Goal: Task Accomplishment & Management: Use online tool/utility

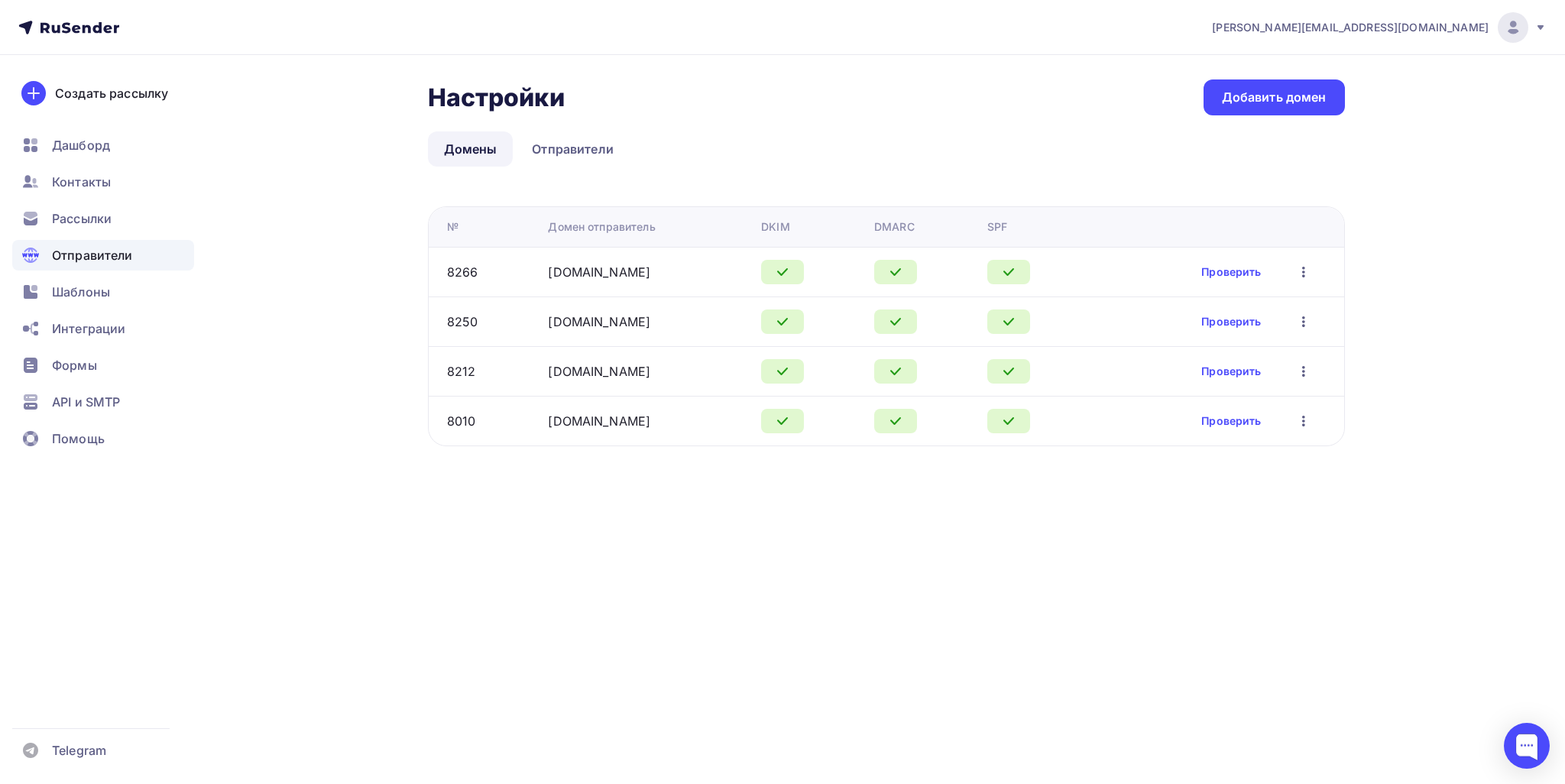
click at [104, 247] on span "Отправители" at bounding box center [92, 255] width 81 height 19
click at [123, 225] on div "Рассылки" at bounding box center [103, 218] width 182 height 30
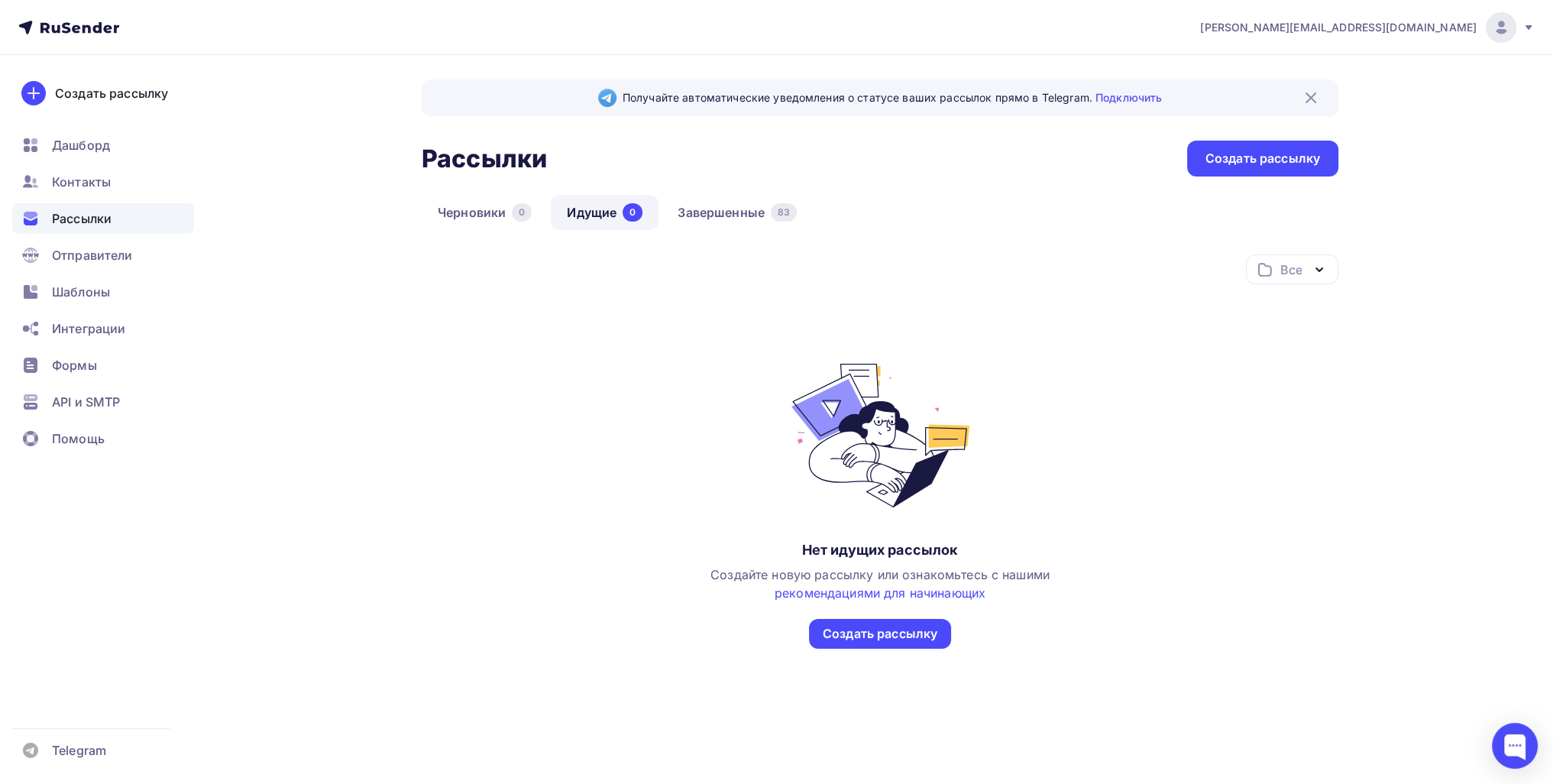
click at [84, 164] on ul "Дашборд Контакты Рассылки Отправители Шаблоны Интеграции Формы API и SMTP Помощь" at bounding box center [103, 295] width 182 height 332
click at [99, 180] on span "Контакты" at bounding box center [81, 182] width 59 height 19
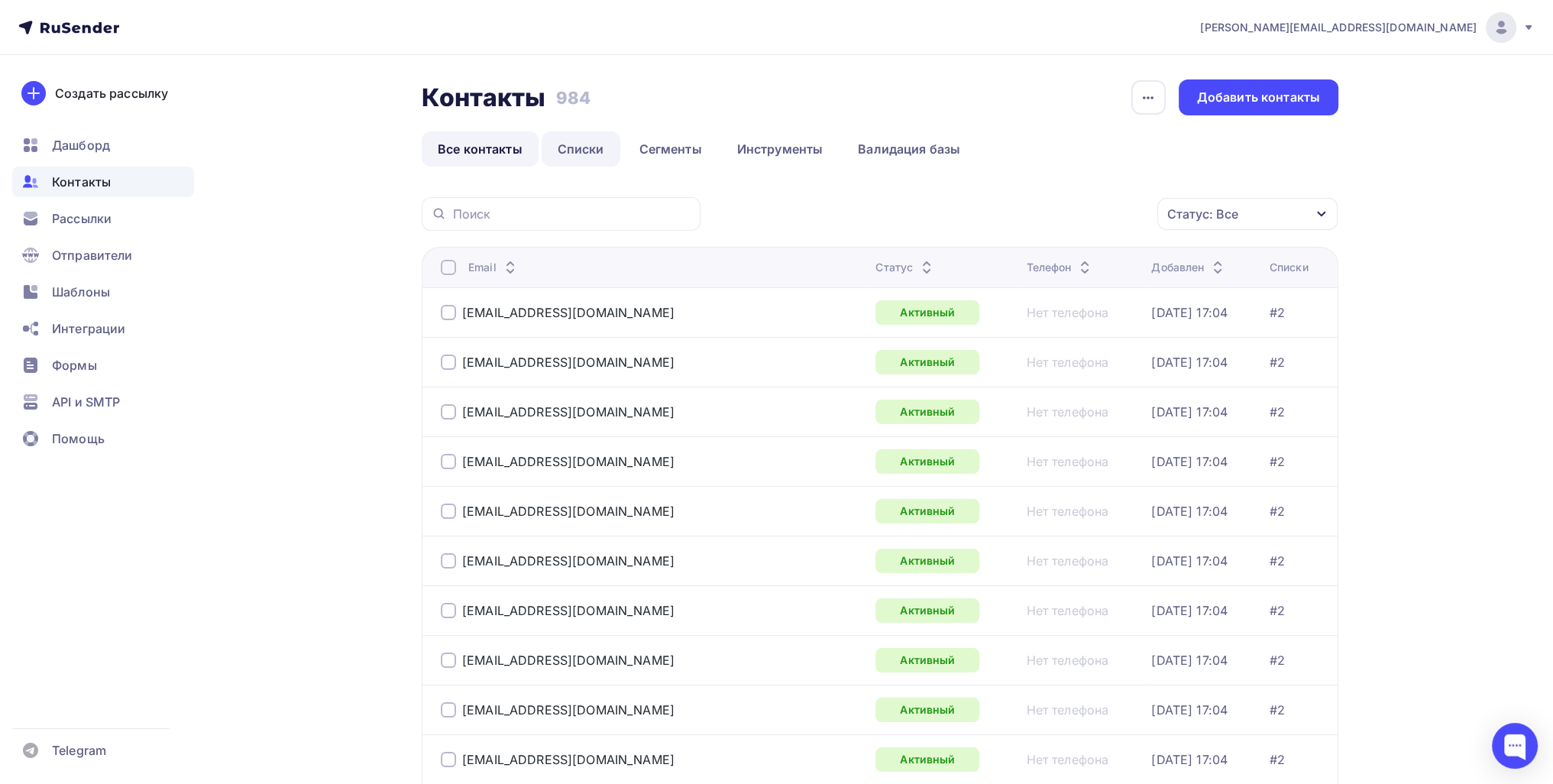
click at [586, 150] on link "Списки" at bounding box center [580, 148] width 78 height 35
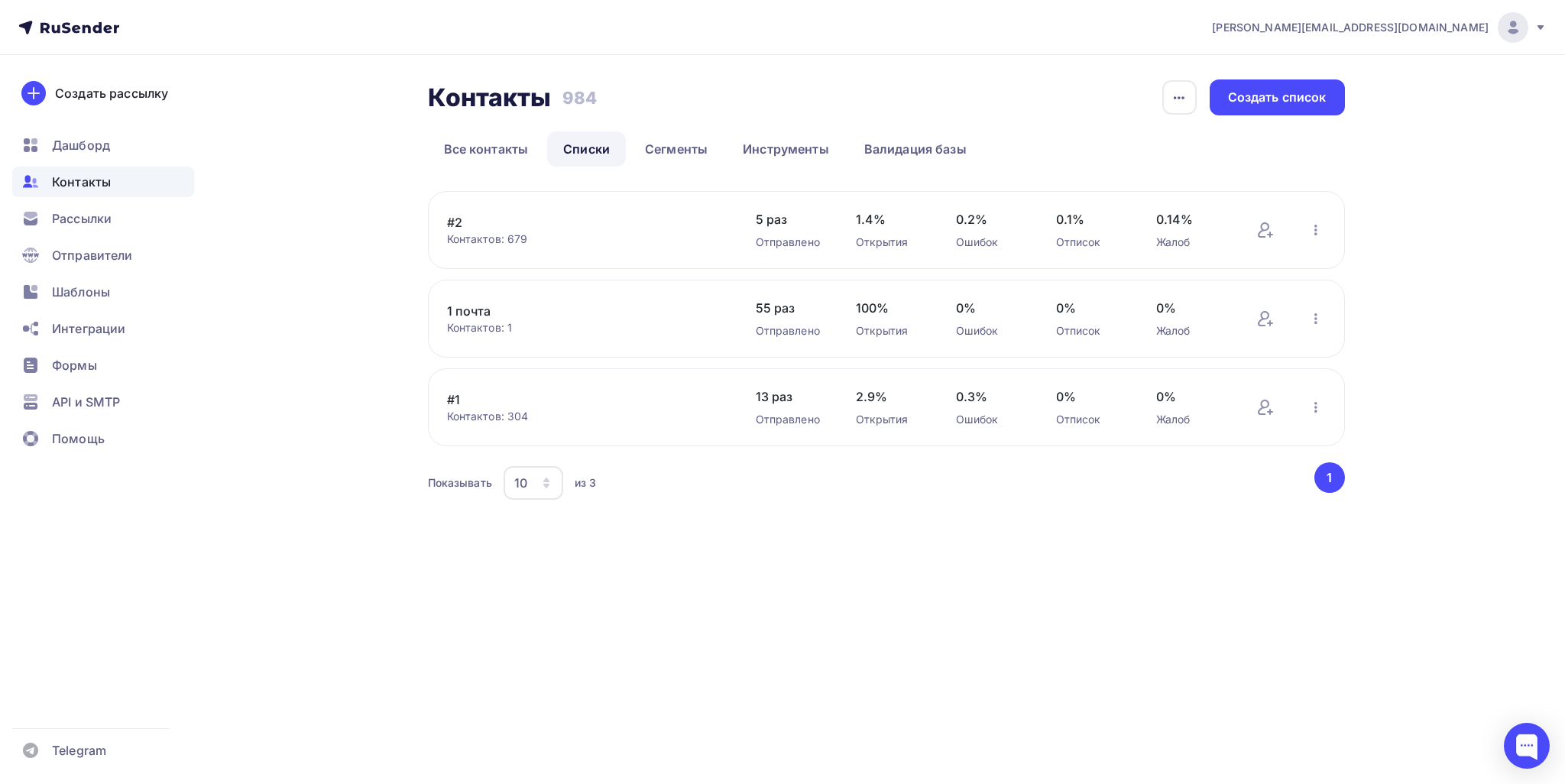
click at [781, 239] on div "#2 Контактов: 679 Добавить контакты Переименовать список Скачать список Отписат…" at bounding box center [887, 230] width 917 height 78
click at [781, 237] on icon "button" at bounding box center [1316, 230] width 19 height 19
drag, startPoint x: 1103, startPoint y: 621, endPoint x: 749, endPoint y: 492, distance: 376.8
click at [781, 622] on div "viktor_lunin@list.ru Аккаунт Тарифы Выйти Создать рассылку Дашборд Контакты Рас…" at bounding box center [782, 392] width 1565 height 784
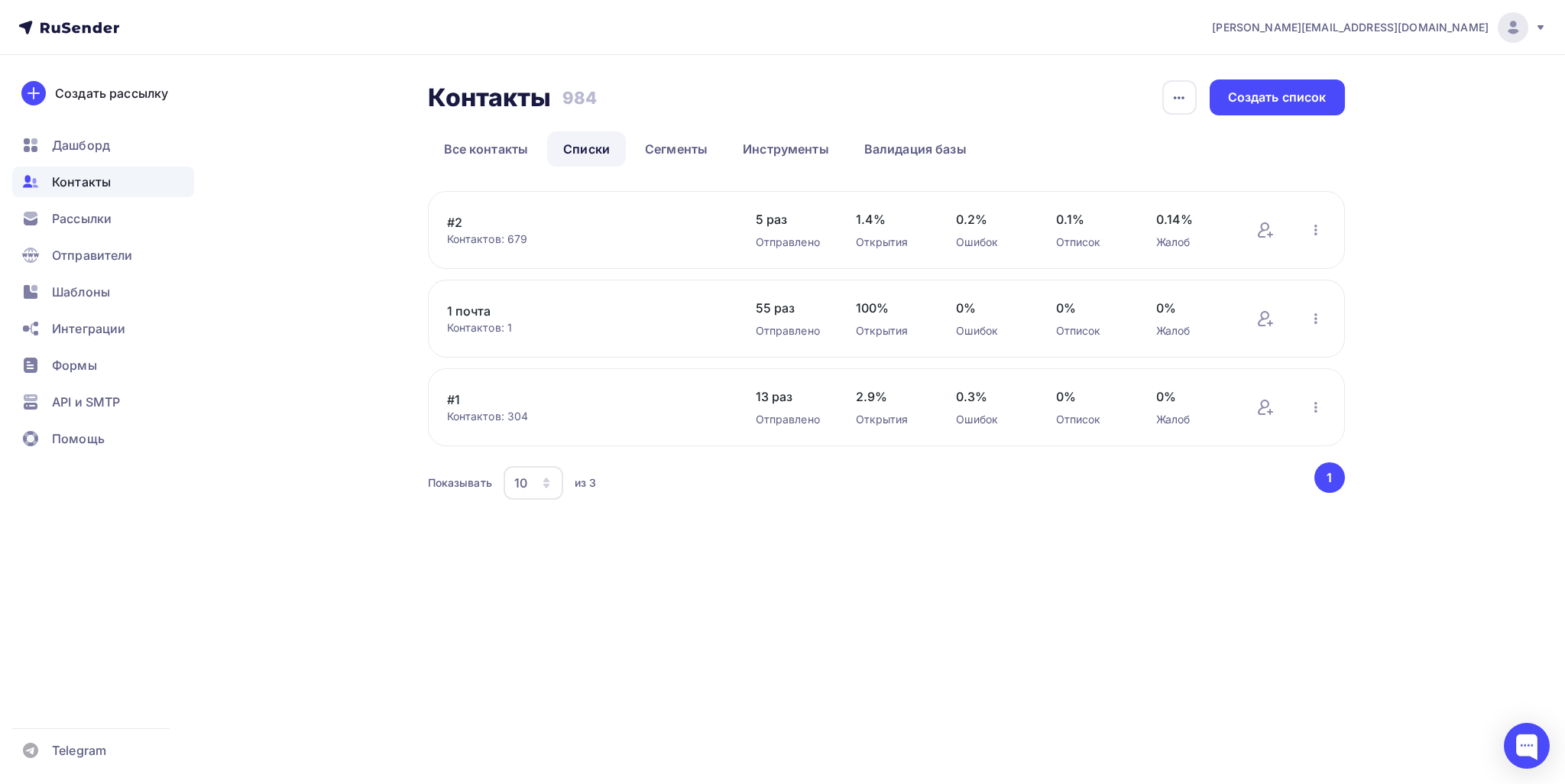
click at [449, 400] on link "#1" at bounding box center [576, 399] width 260 height 19
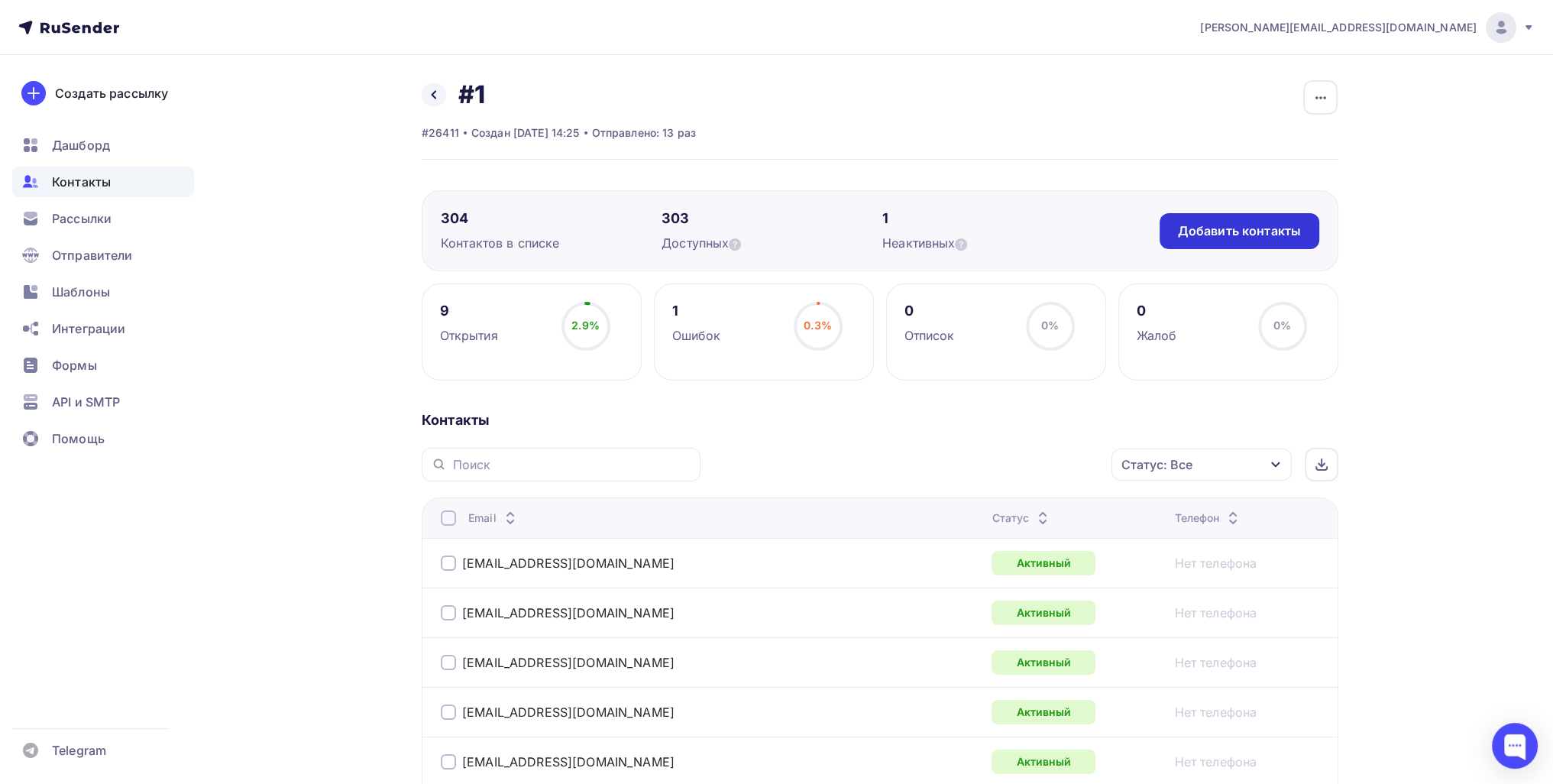
click at [780, 232] on div "Добавить контакты" at bounding box center [1240, 231] width 123 height 18
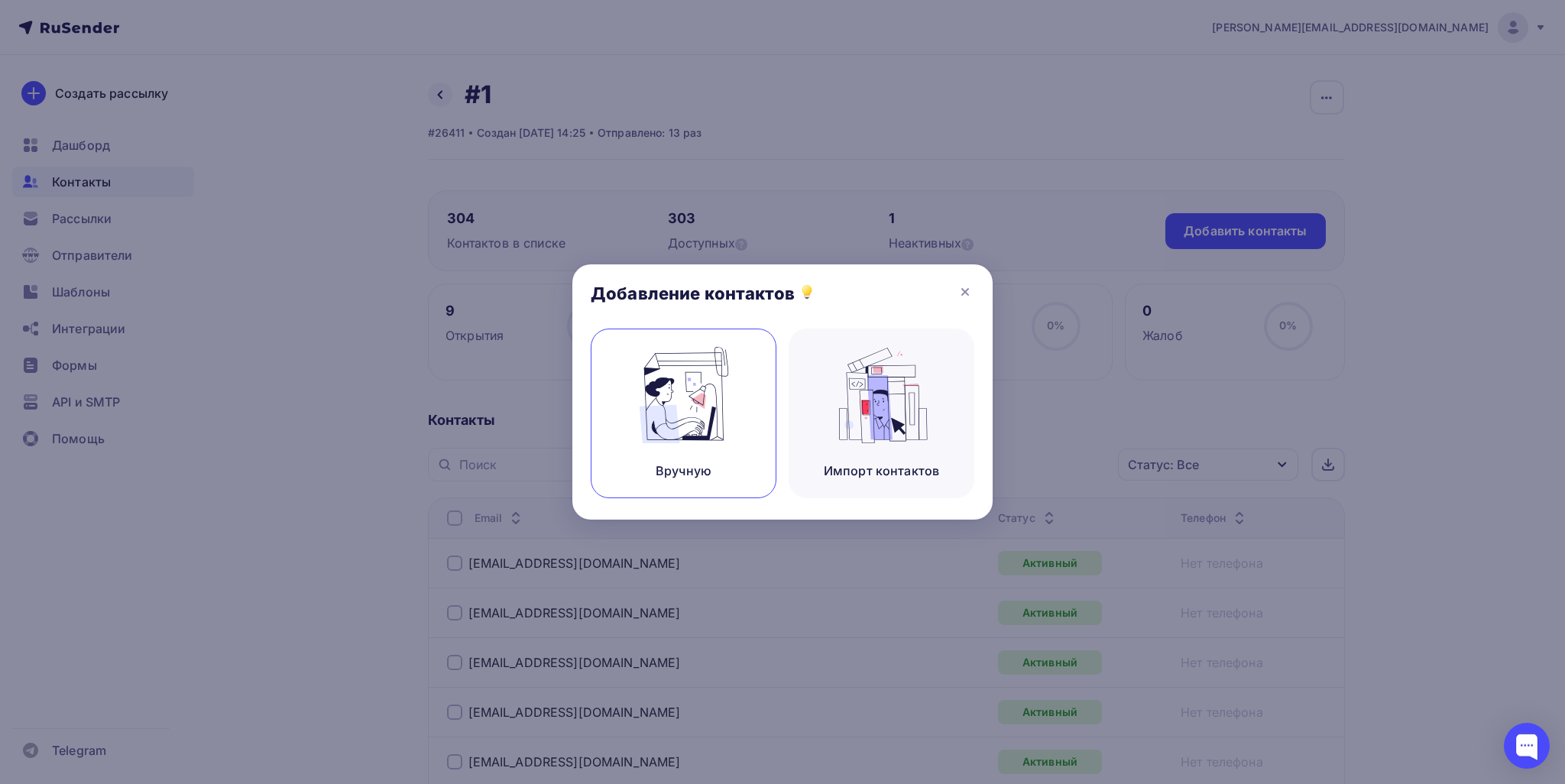
click at [715, 398] on img at bounding box center [684, 395] width 102 height 96
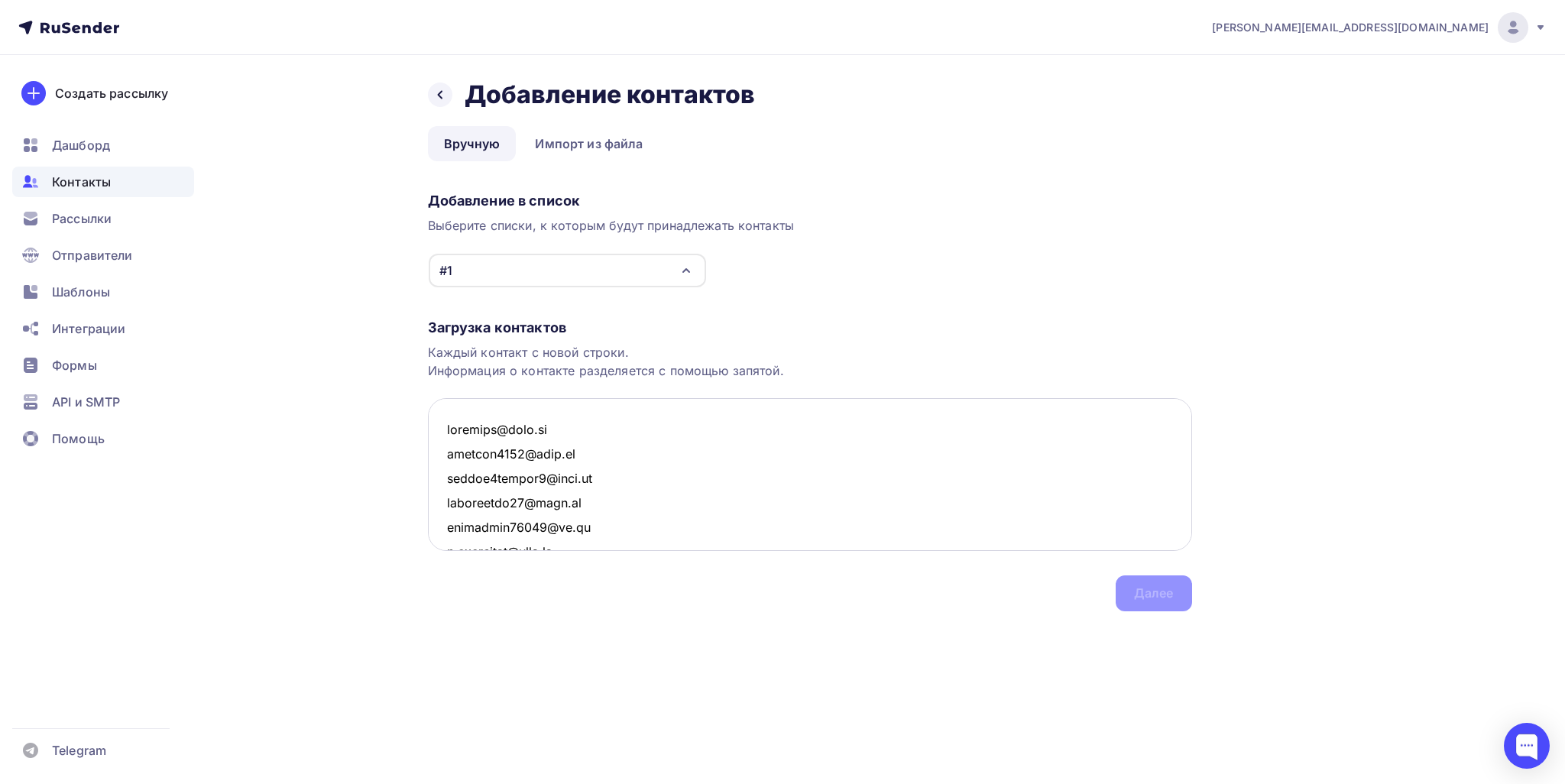
scroll to position [16457, 0]
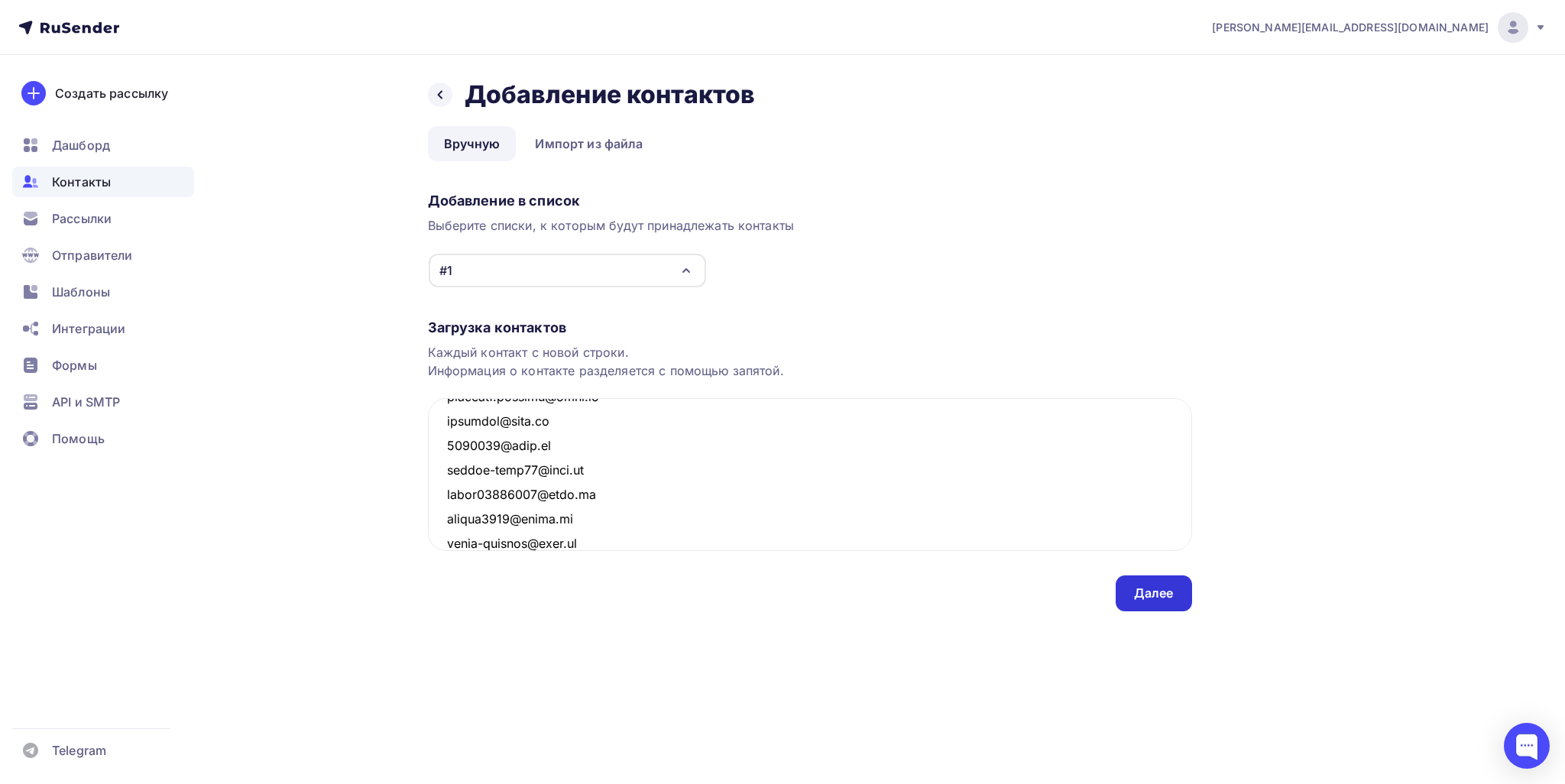
type textarea "bosacelu@mail.ru wertuos3000@mail.ru kirill1kostin1@mail.ru nezgovorov05@mail.r…"
click at [781, 605] on div "Далее" at bounding box center [1154, 593] width 76 height 36
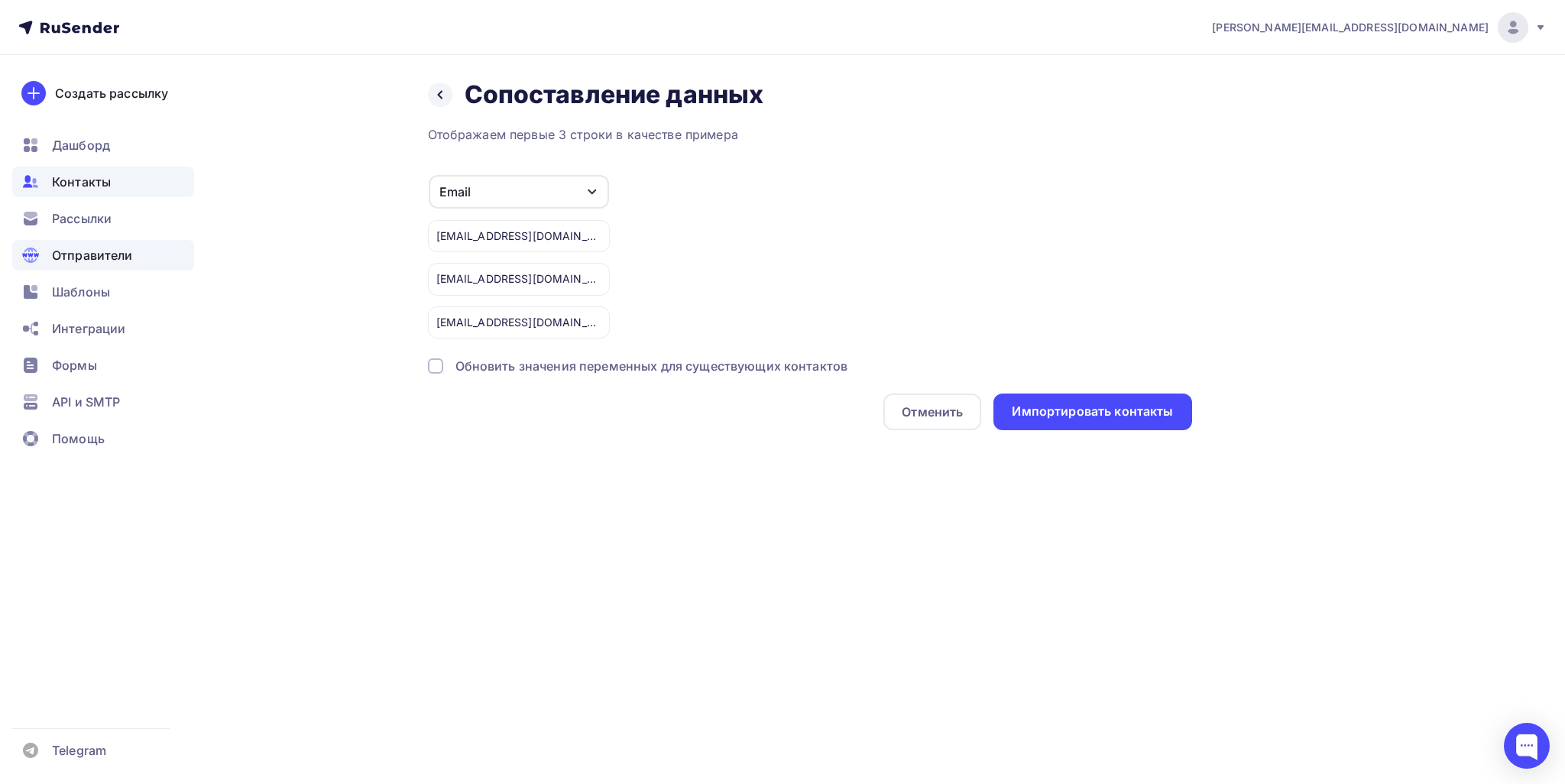
click at [113, 260] on span "Отправители" at bounding box center [92, 255] width 81 height 19
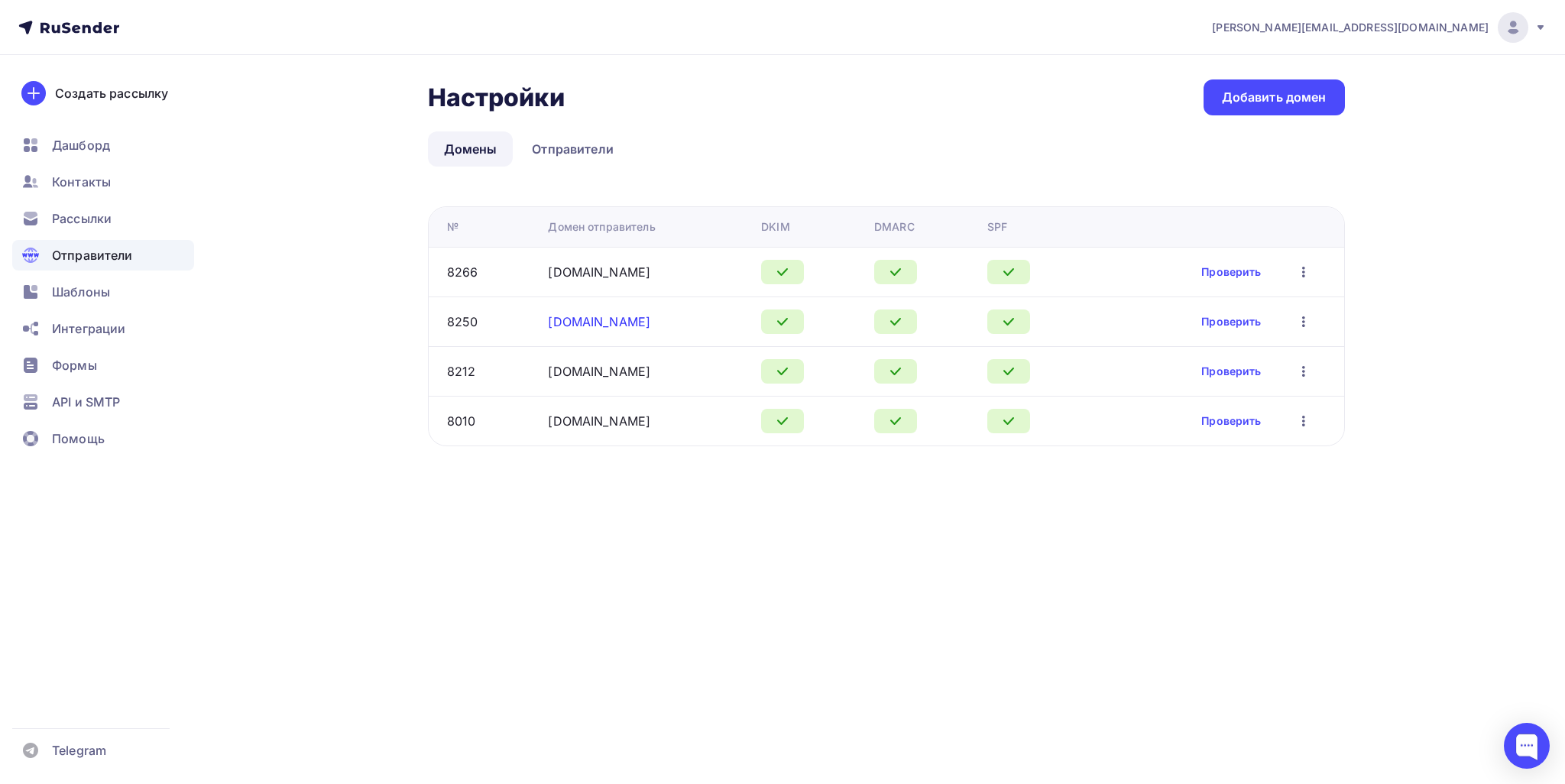
click at [582, 316] on link "19ppu.ru" at bounding box center [599, 322] width 102 height 16
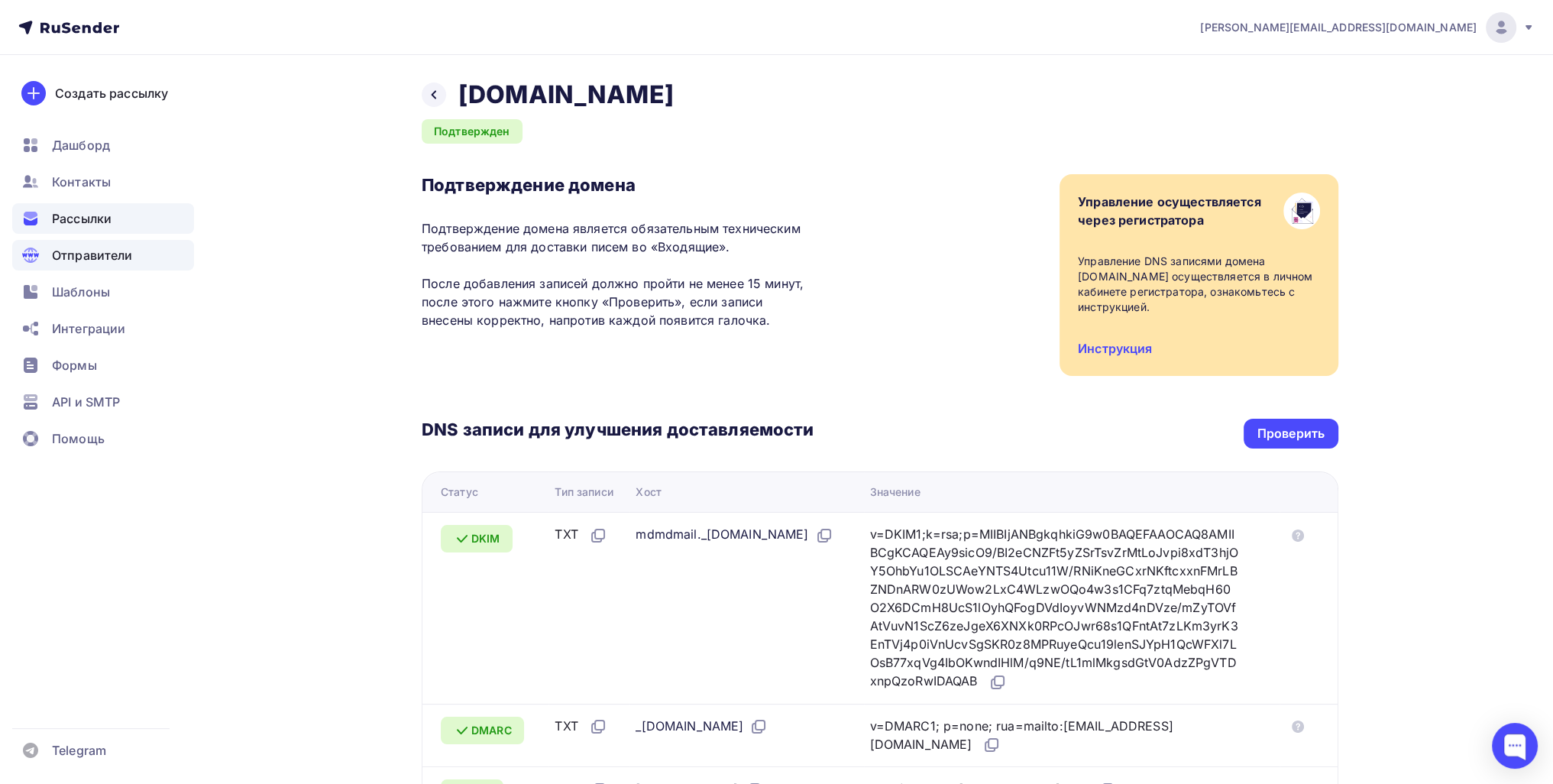
click at [74, 216] on span "Рассылки" at bounding box center [81, 219] width 60 height 19
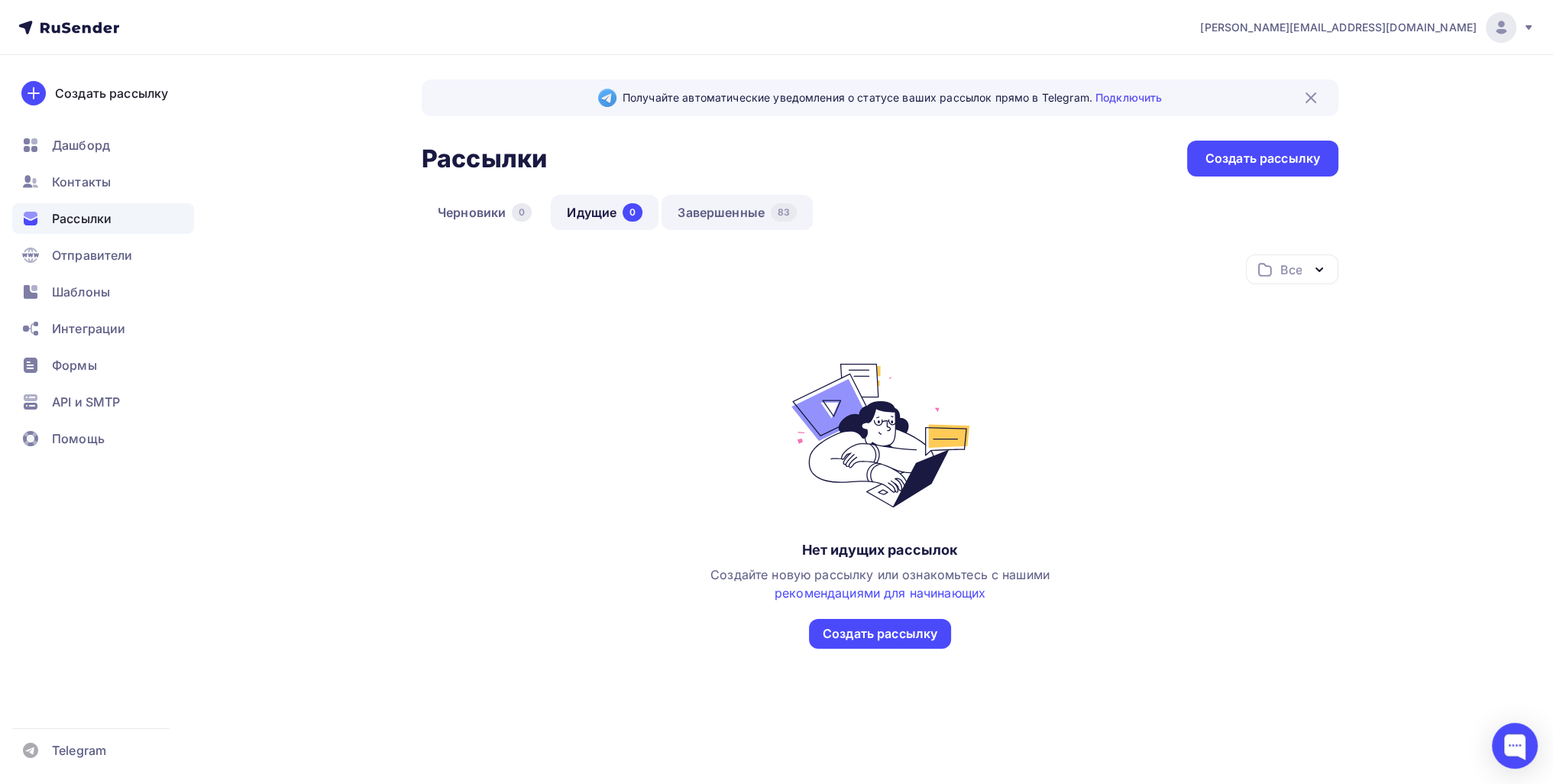
click at [747, 227] on link "Завершенные 83" at bounding box center [737, 212] width 151 height 35
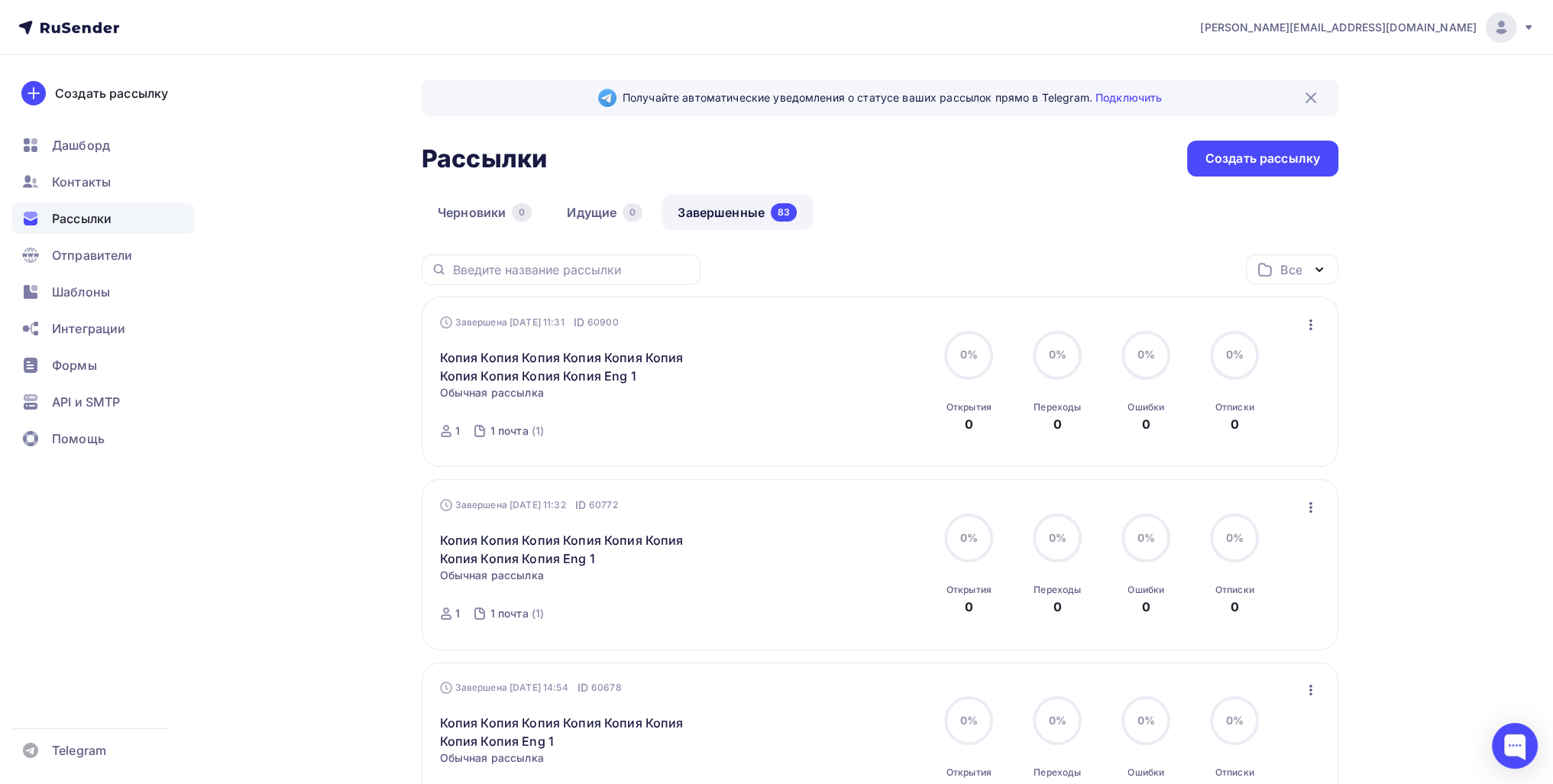
drag, startPoint x: 1326, startPoint y: 319, endPoint x: 1313, endPoint y: 320, distance: 13.0
click at [780, 319] on div "Завершена 30.09.2025, 11:31 ID 60900 Копия Копия Копия Копия Копия Копия Копия …" at bounding box center [880, 382] width 917 height 171
click at [780, 323] on icon "button" at bounding box center [1311, 325] width 19 height 19
click at [780, 429] on div "Копировать в новую" at bounding box center [1240, 425] width 157 height 19
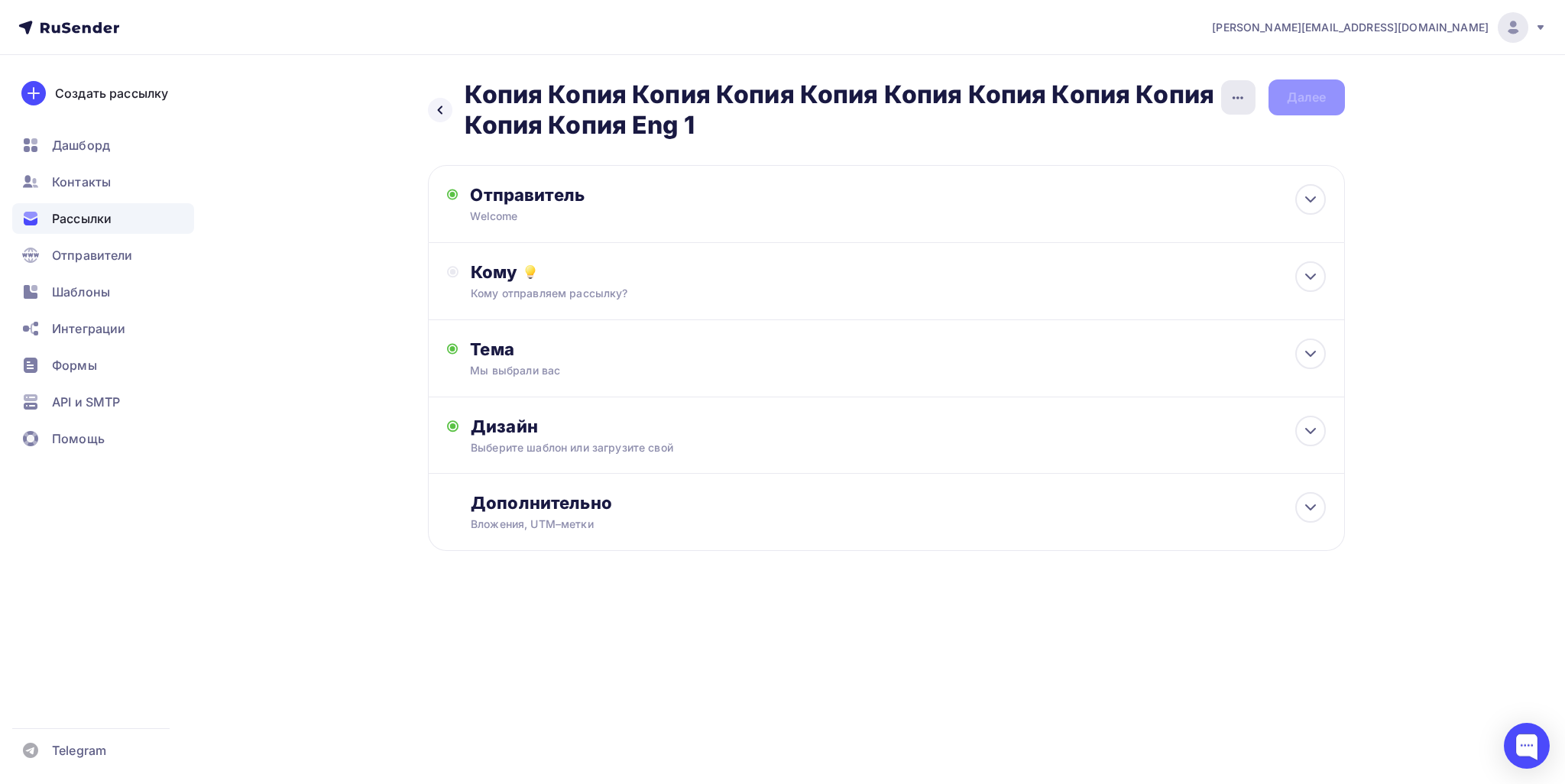
click at [781, 106] on div "button" at bounding box center [1238, 97] width 34 height 34
click at [781, 177] on div "Переименовать рассылку" at bounding box center [1157, 175] width 189 height 19
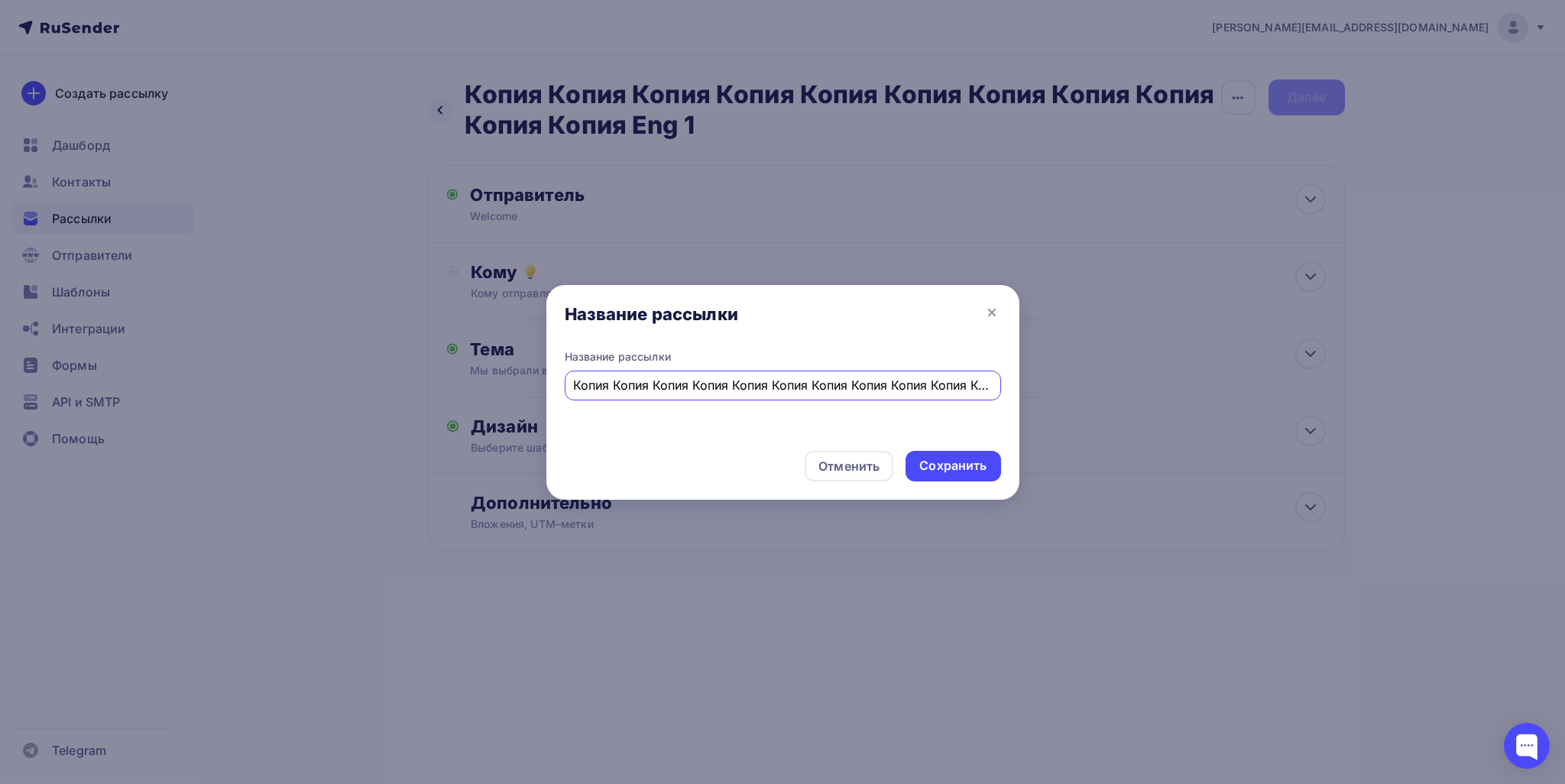
drag, startPoint x: 963, startPoint y: 382, endPoint x: 354, endPoint y: 407, distance: 609.5
click at [302, 398] on div "Название рассылки Название рассылки Копия Копия Копия Копия Копия Копия Копия К…" at bounding box center [782, 392] width 1565 height 784
drag, startPoint x: 686, startPoint y: 392, endPoint x: 624, endPoint y: 387, distance: 62.2
click at [682, 392] on input "Eng 1" at bounding box center [783, 385] width 419 height 19
type input "Eng 1"
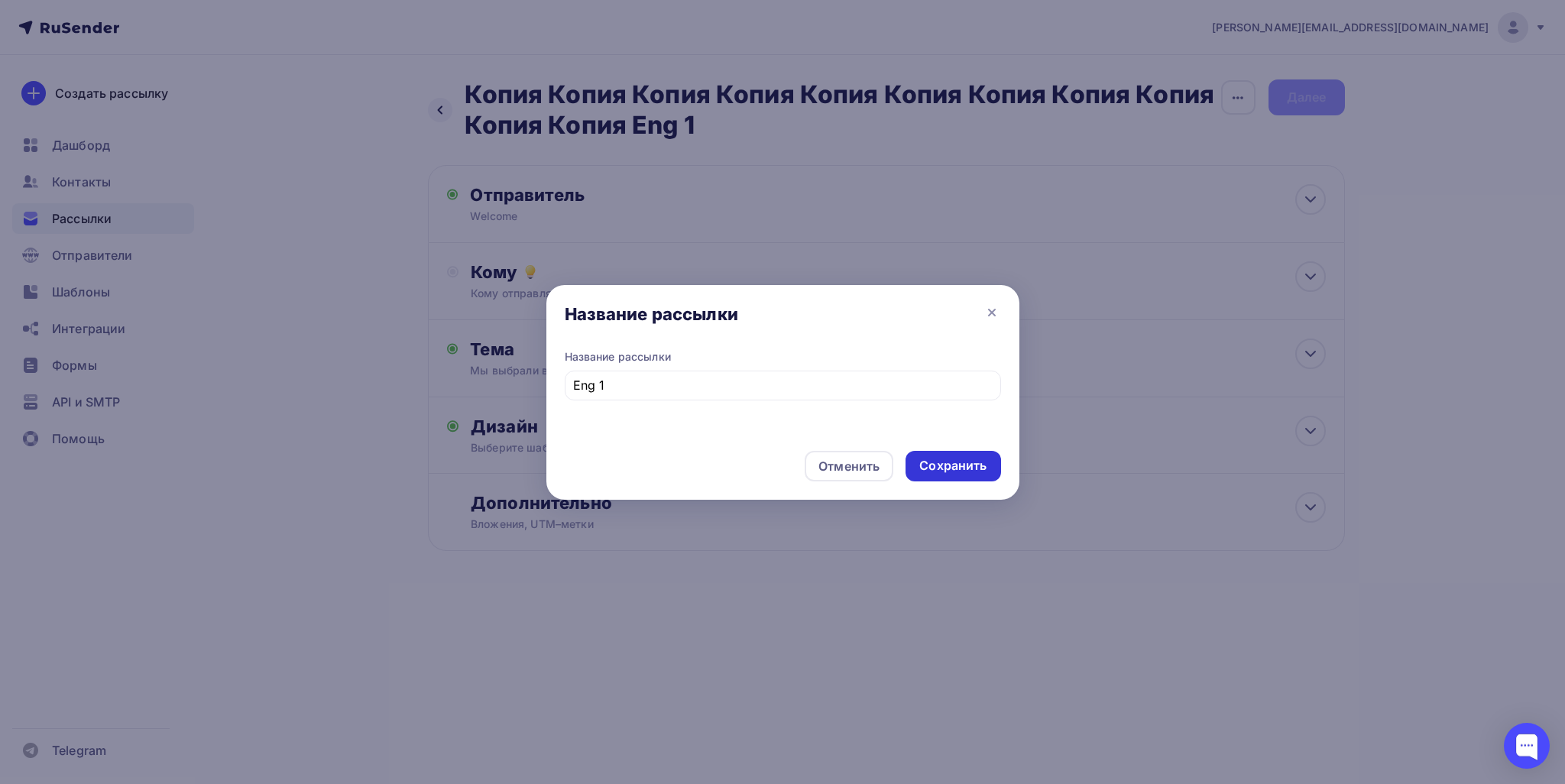
click at [781, 459] on div "Сохранить" at bounding box center [953, 465] width 68 height 18
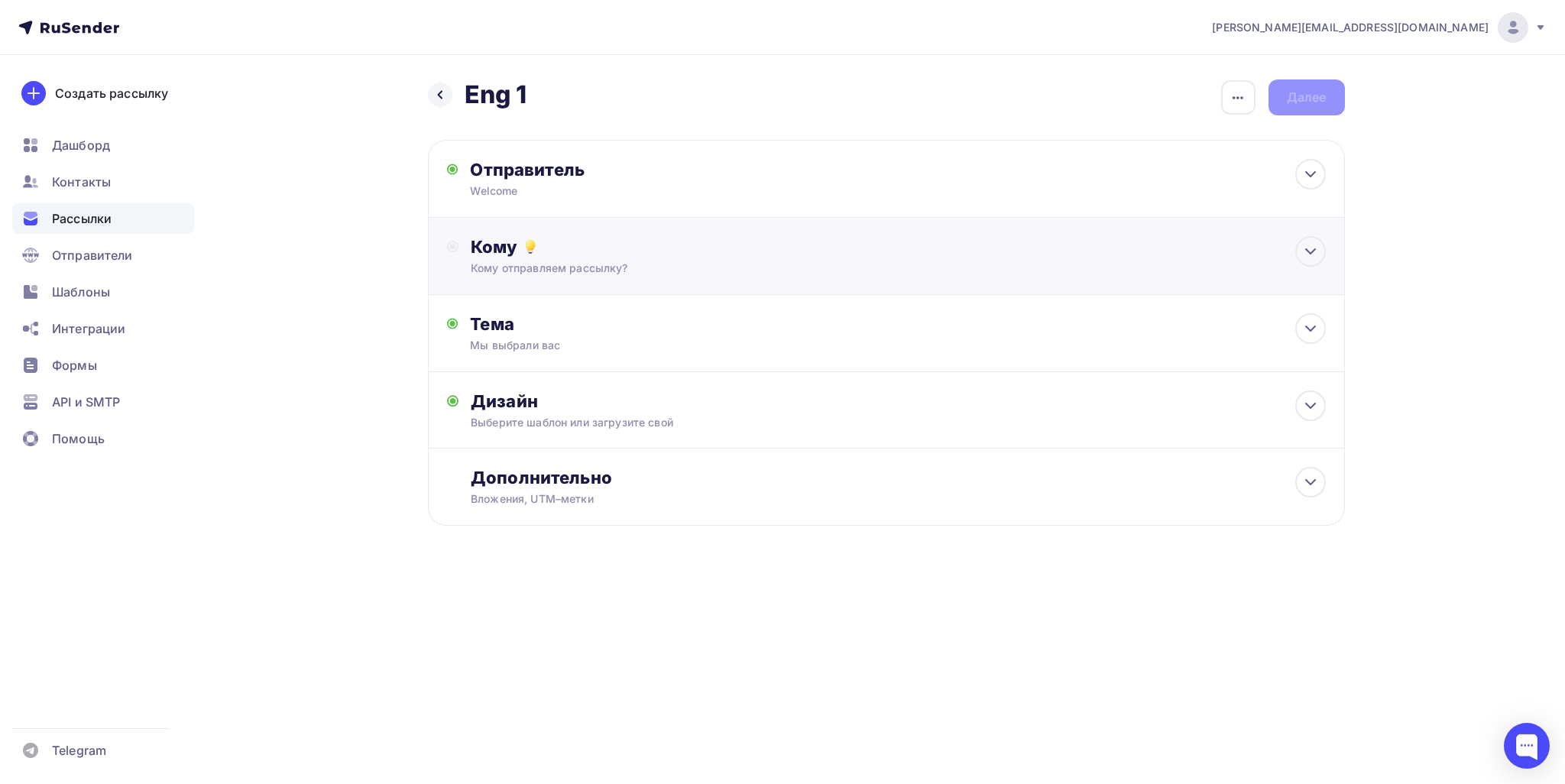
click at [531, 281] on div "Кому Кому отправляем рассылку? Списки получателей Выберите список Все списки id…" at bounding box center [887, 256] width 917 height 77
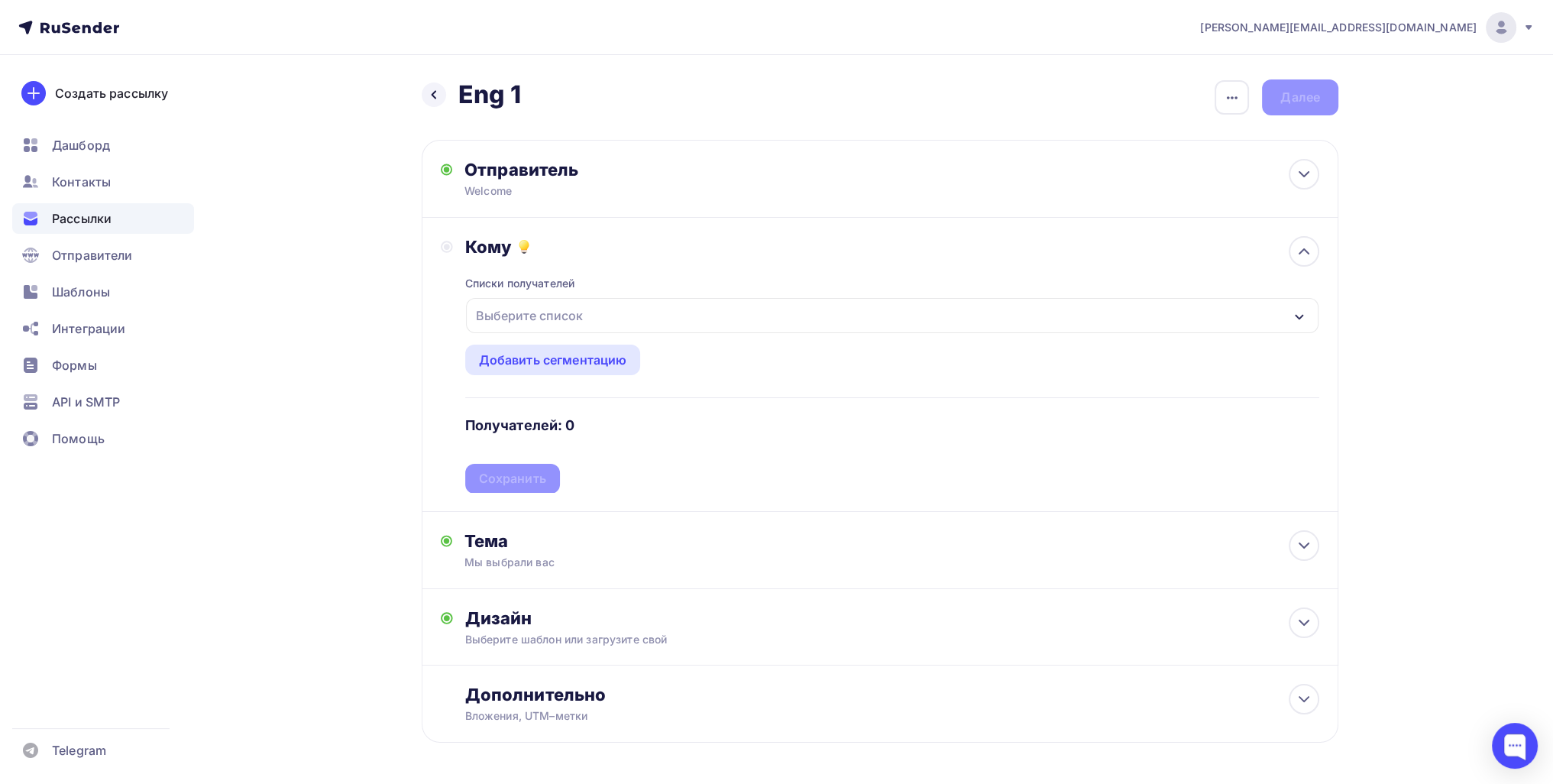
click at [523, 311] on div "Выберите список" at bounding box center [530, 315] width 119 height 27
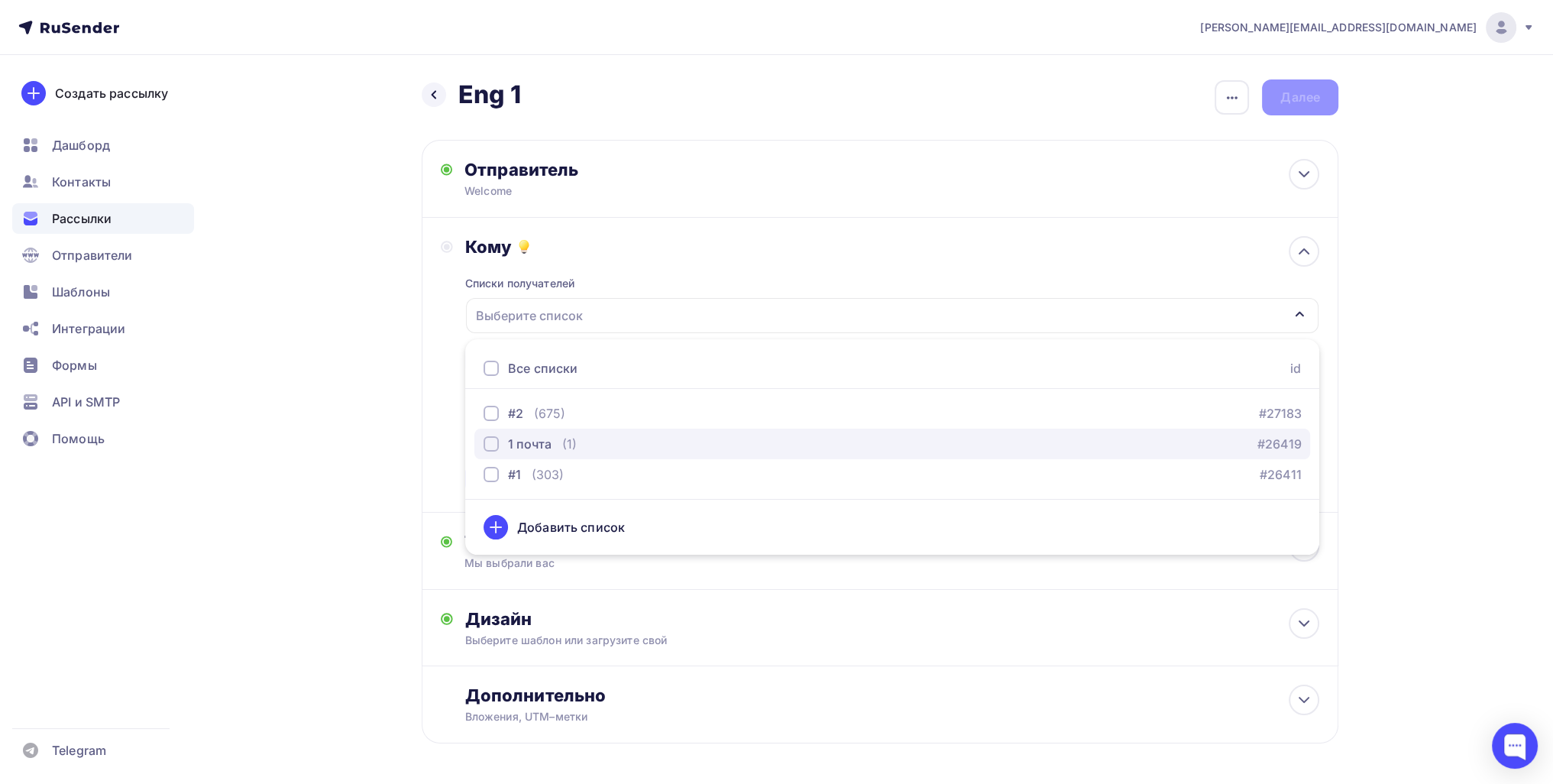
click at [528, 449] on div "1 почта" at bounding box center [530, 444] width 43 height 19
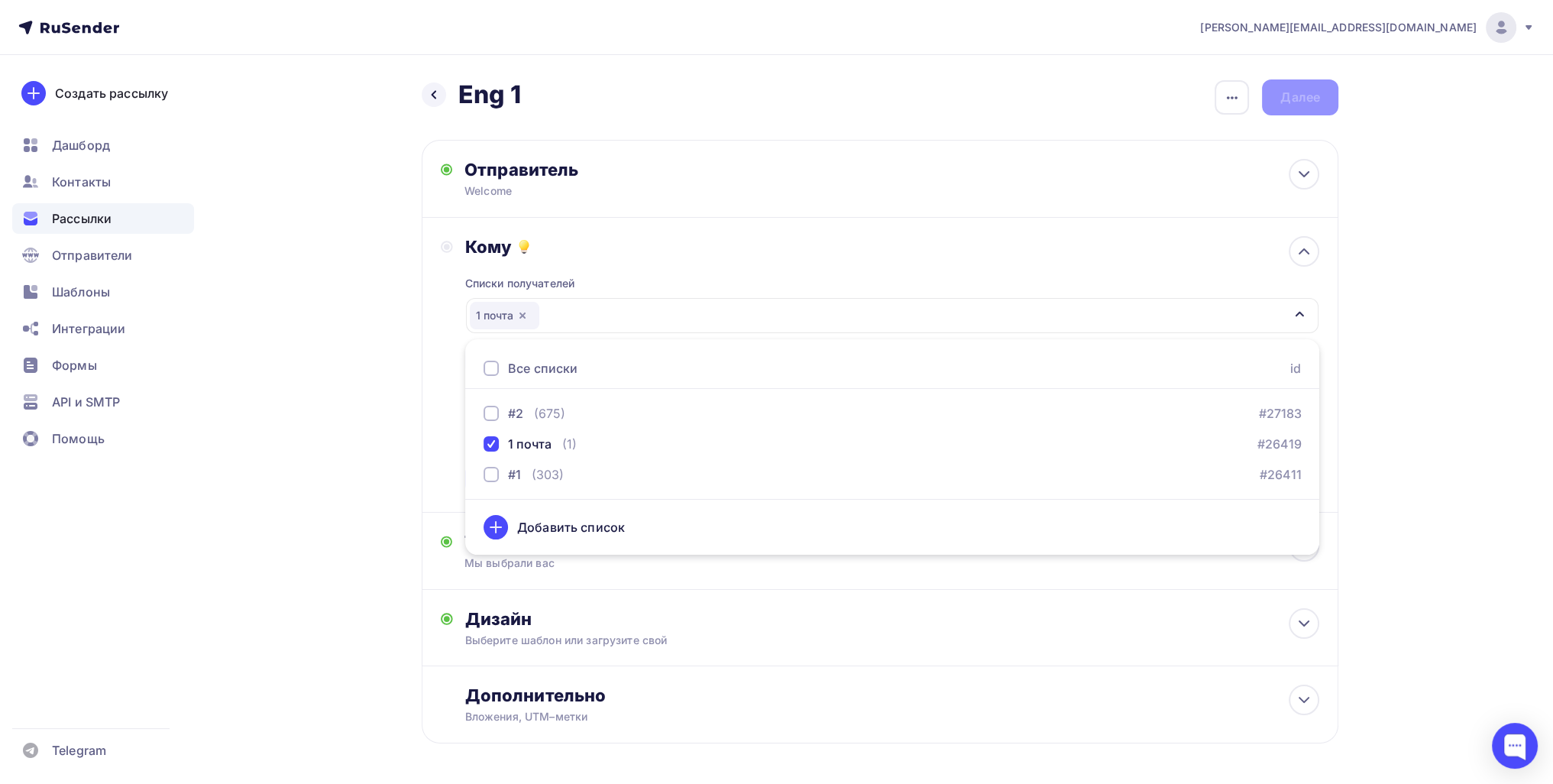
click at [367, 444] on div "Назад Eng 1 Eng 1 Закончить позже Переименовать рассылку Удалить Далее Отправит…" at bounding box center [776, 448] width 1252 height 786
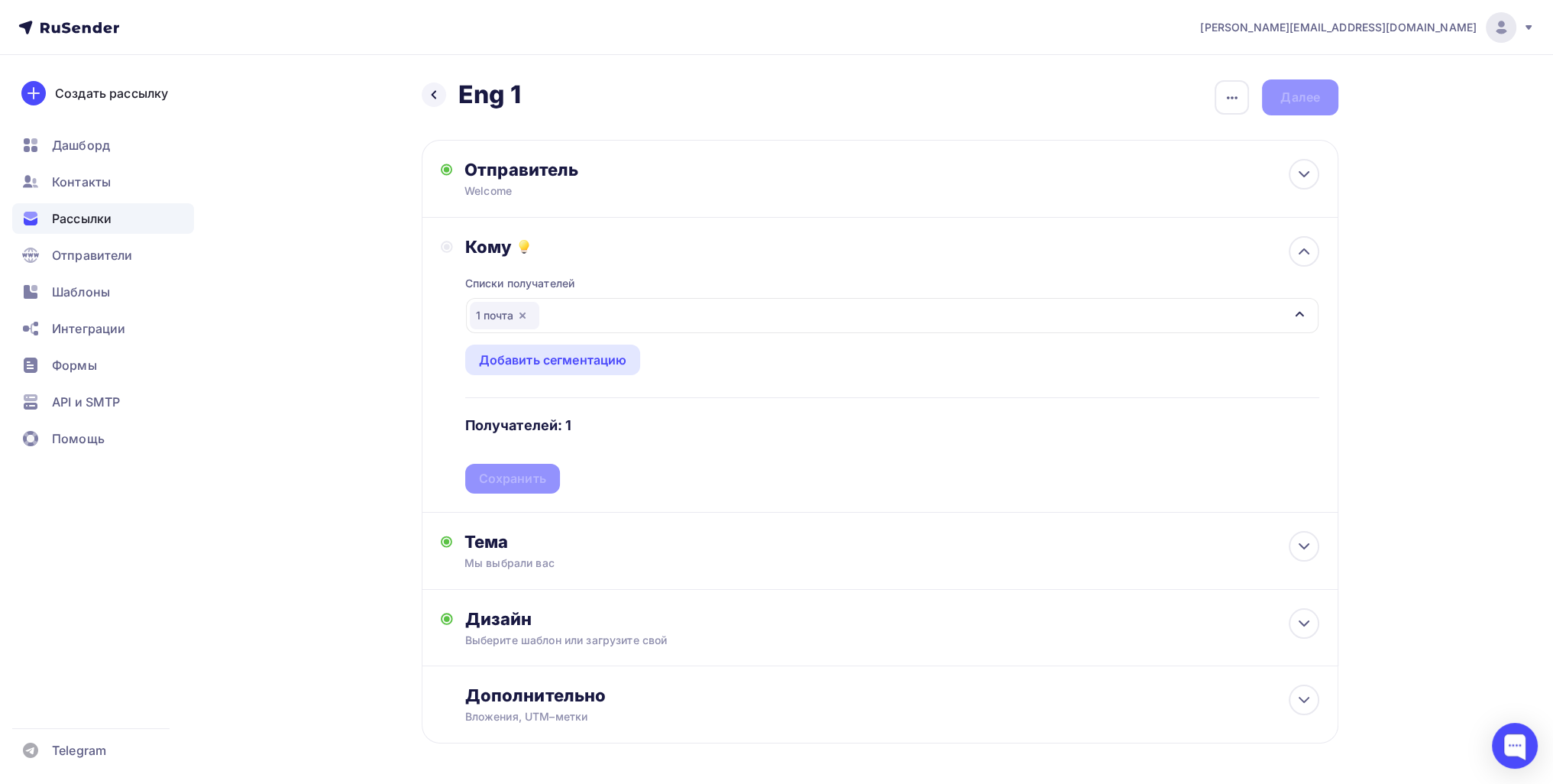
drag, startPoint x: 545, startPoint y: 500, endPoint x: 518, endPoint y: 479, distance: 34.2
click at [543, 497] on div "Кому Списки получателей 1 почта Все списки id #2 (675) #27183 1 почта (1) #2641…" at bounding box center [880, 365] width 917 height 295
click at [518, 479] on div "Списки получателей 1 почта Все списки id #2 (675) #27183 1 почта (1) #26419 #1 …" at bounding box center [892, 375] width 854 height 236
click at [508, 465] on div "Сохранить" at bounding box center [513, 478] width 95 height 29
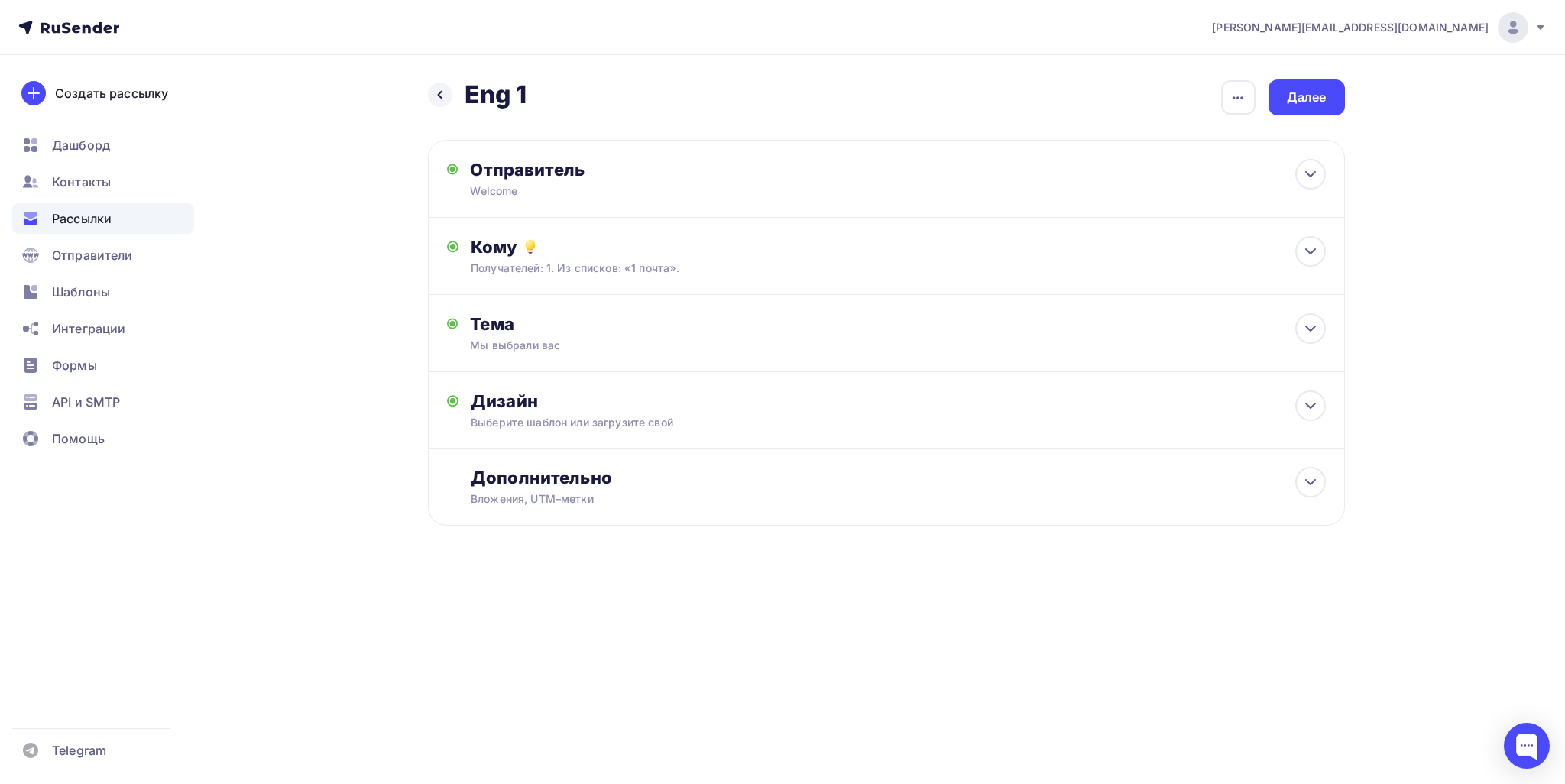
click at [781, 126] on div "Назад Eng 1 Eng 1 Закончить позже Переименовать рассылку Удалить Далее Отправит…" at bounding box center [887, 320] width 917 height 483
click at [781, 106] on div "Далее" at bounding box center [1307, 97] width 76 height 36
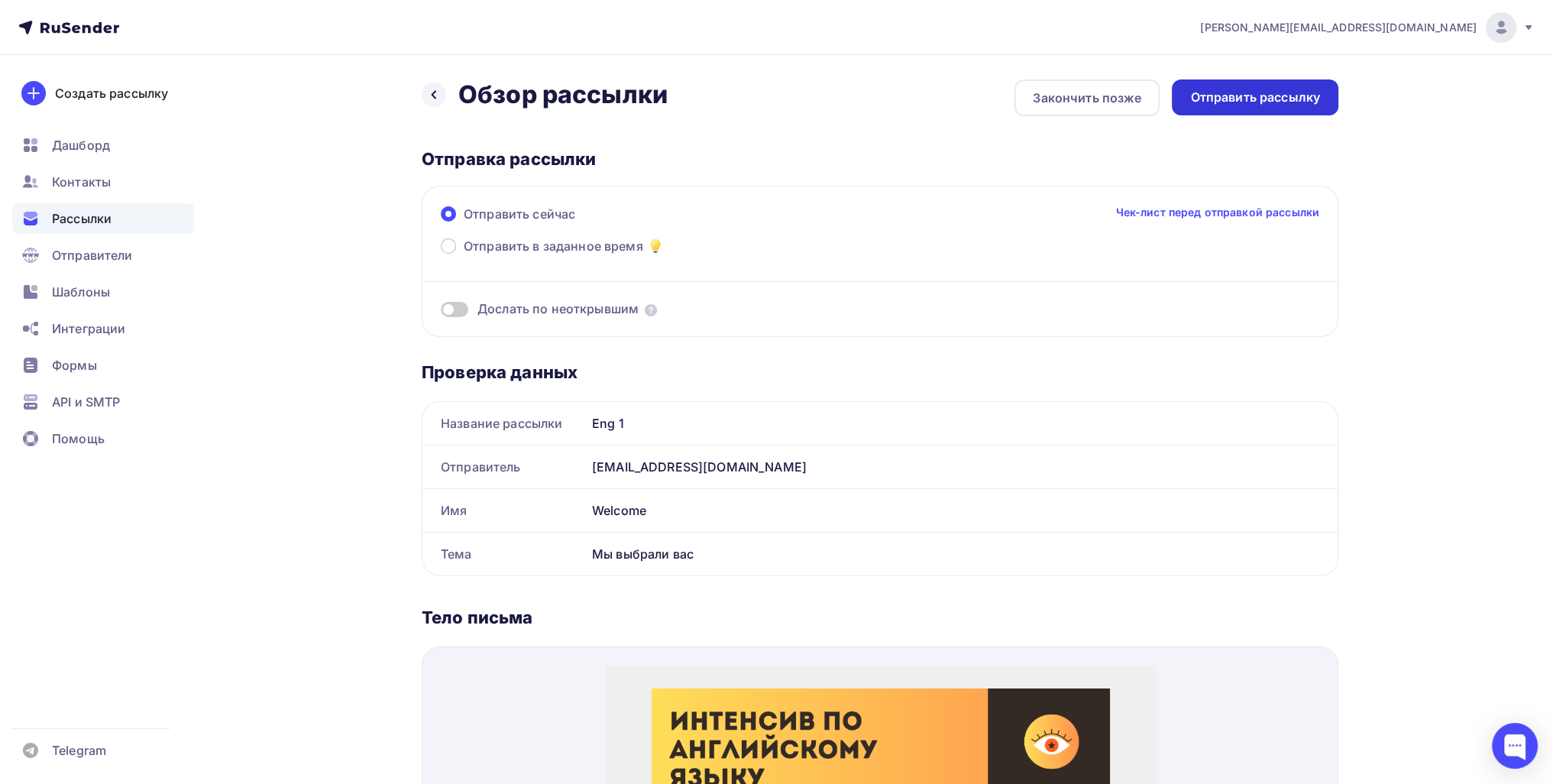
click at [780, 86] on div "Отправить рассылку" at bounding box center [1255, 97] width 167 height 36
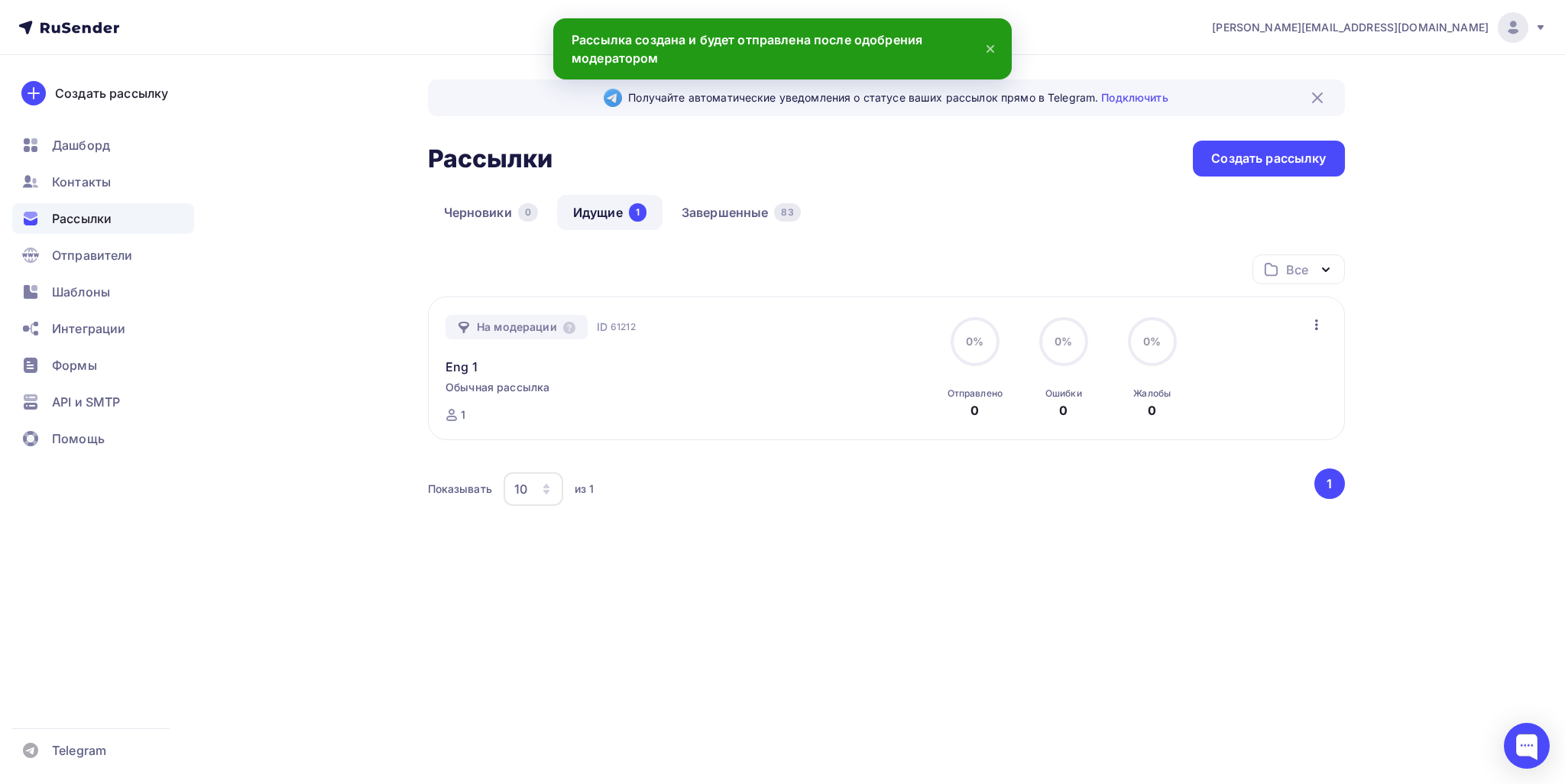
click at [781, 322] on div "На модерации ID 61212 Eng 1 Обычная рассылка Отправка ID 61212 1 0% 0% Отправле…" at bounding box center [886, 368] width 881 height 108
click at [781, 328] on div "На модерации ID 61212 Eng 1 Обычная рассылка Отправка ID 61212 1 0% 0% Отправле…" at bounding box center [887, 368] width 917 height 143
click at [781, 324] on icon "button" at bounding box center [1317, 325] width 19 height 19
click at [781, 401] on div "Отменить рассылку" at bounding box center [1227, 394] width 193 height 19
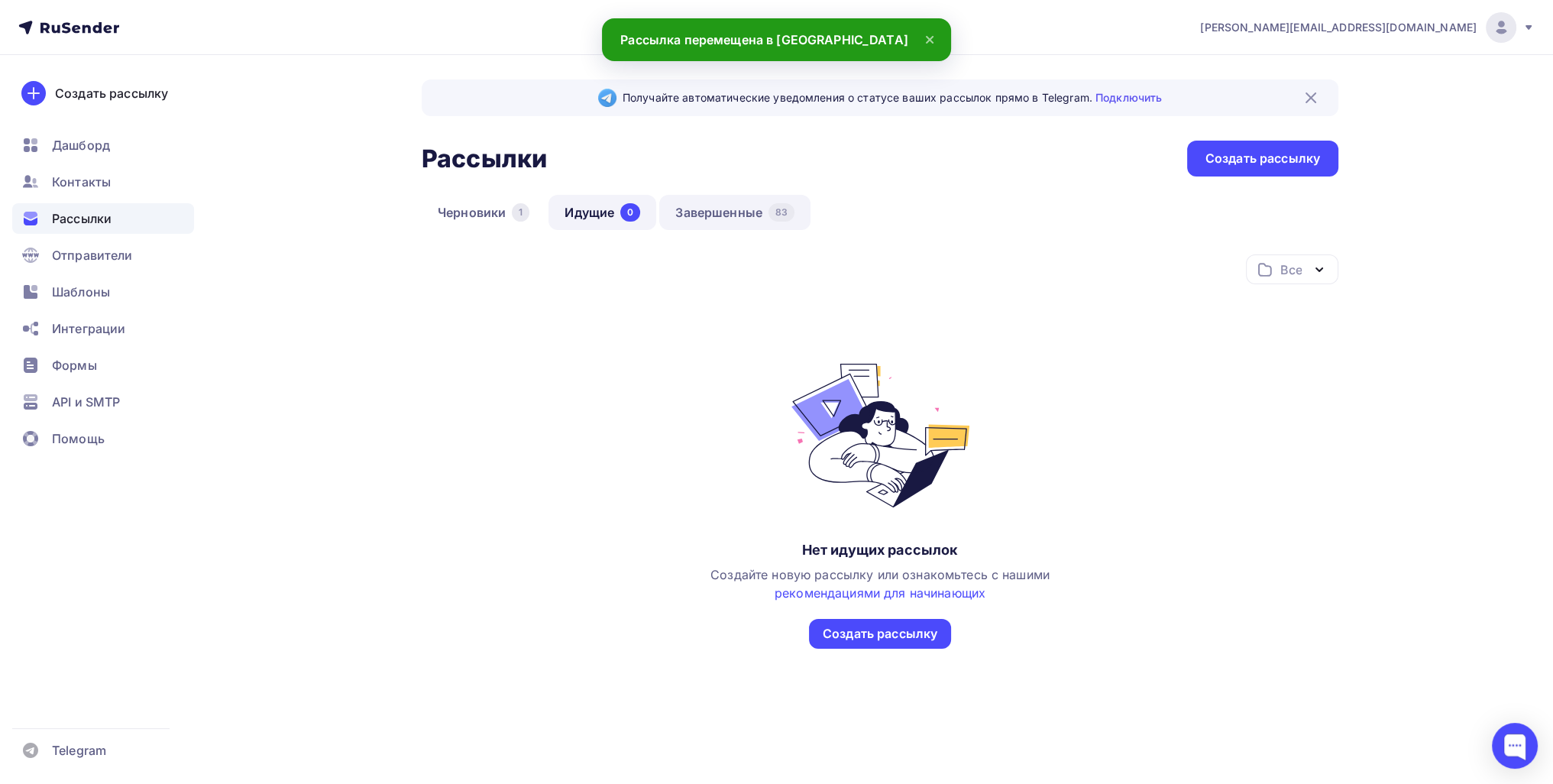
click at [773, 227] on link "Завершенные 83" at bounding box center [735, 212] width 151 height 35
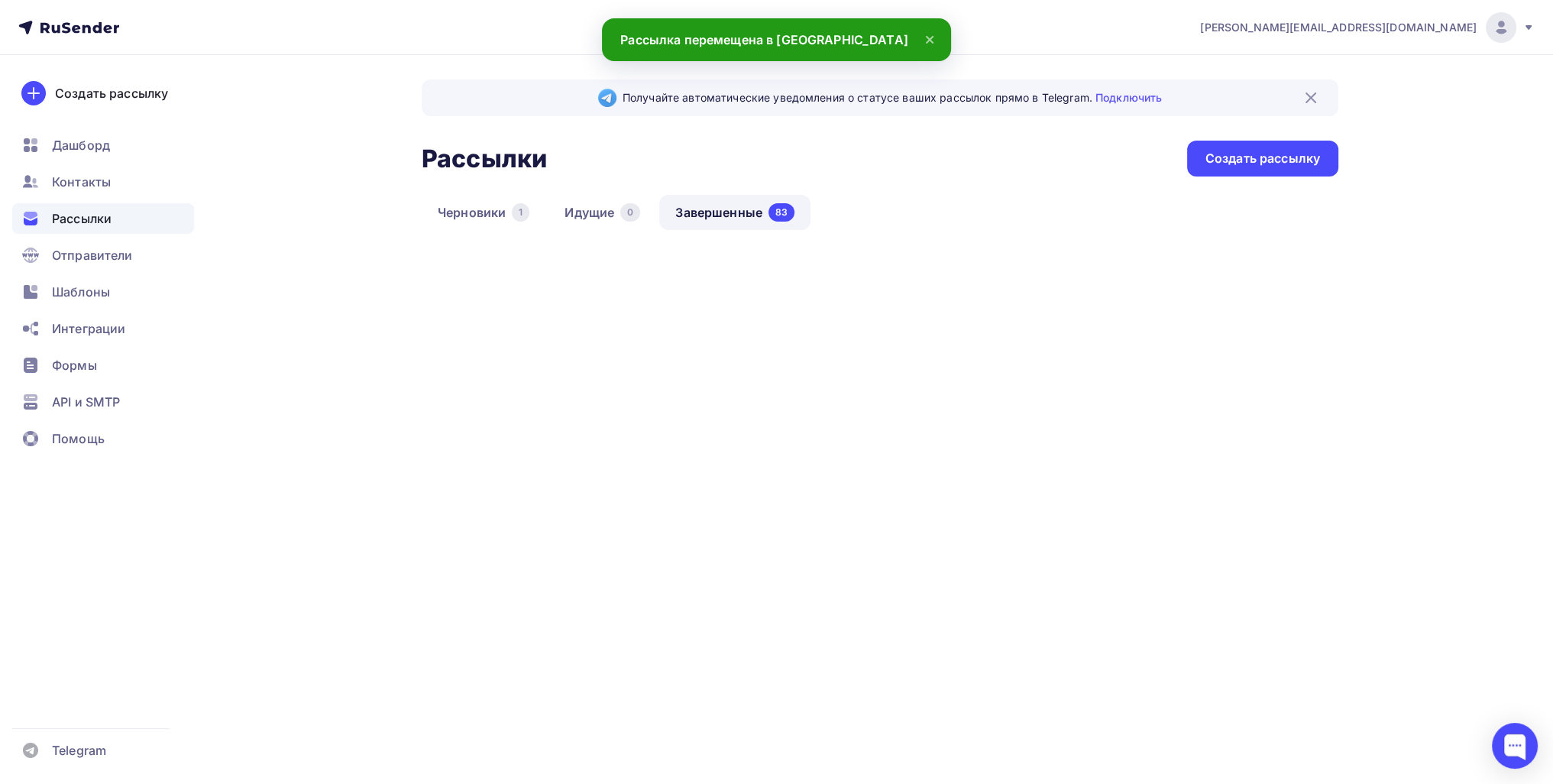
click at [454, 236] on div "Черновики 1 Идущие 0 Завершенные 83" at bounding box center [880, 224] width 917 height 60
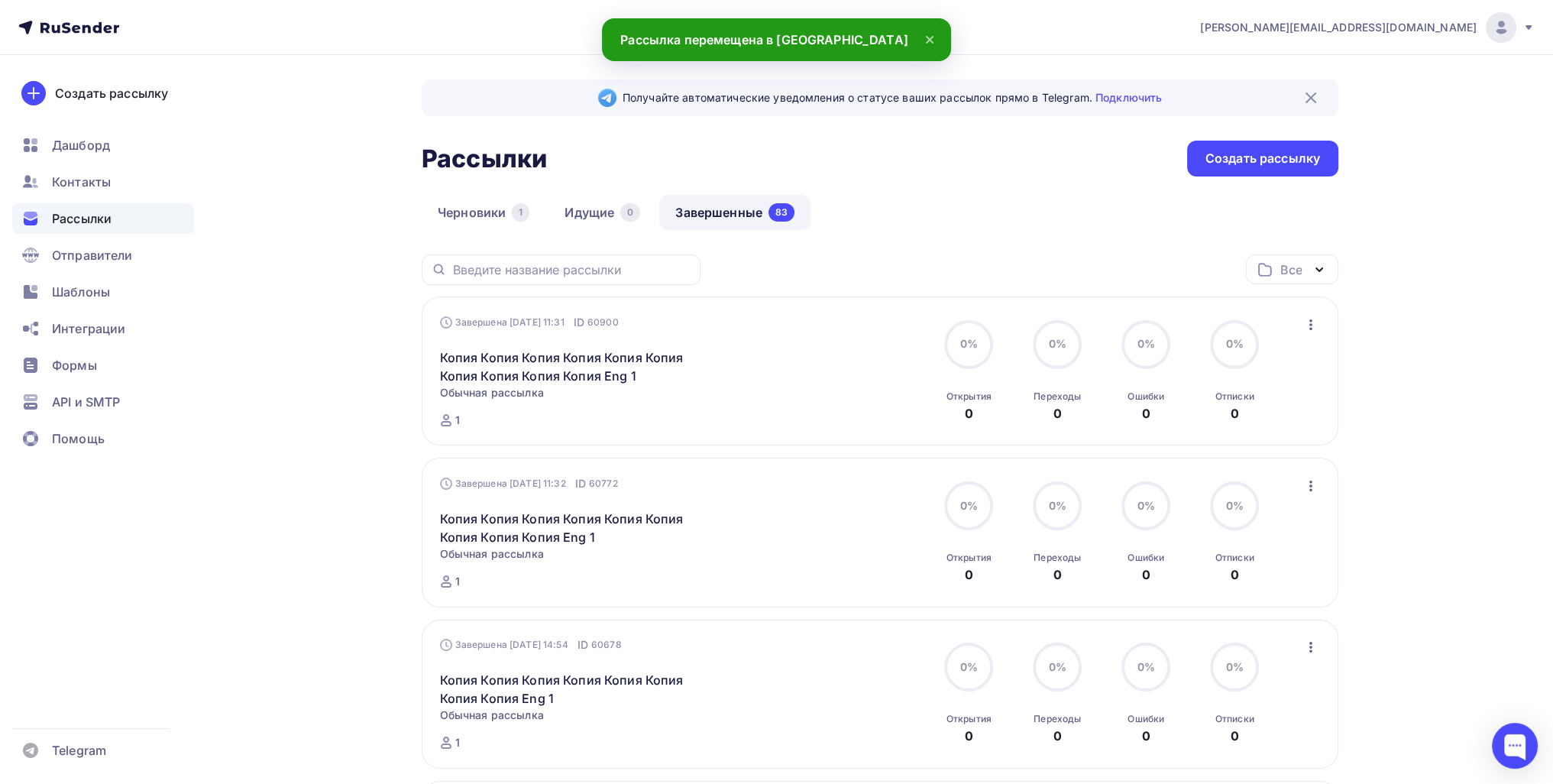
click at [458, 224] on link "Черновики 1" at bounding box center [484, 212] width 124 height 35
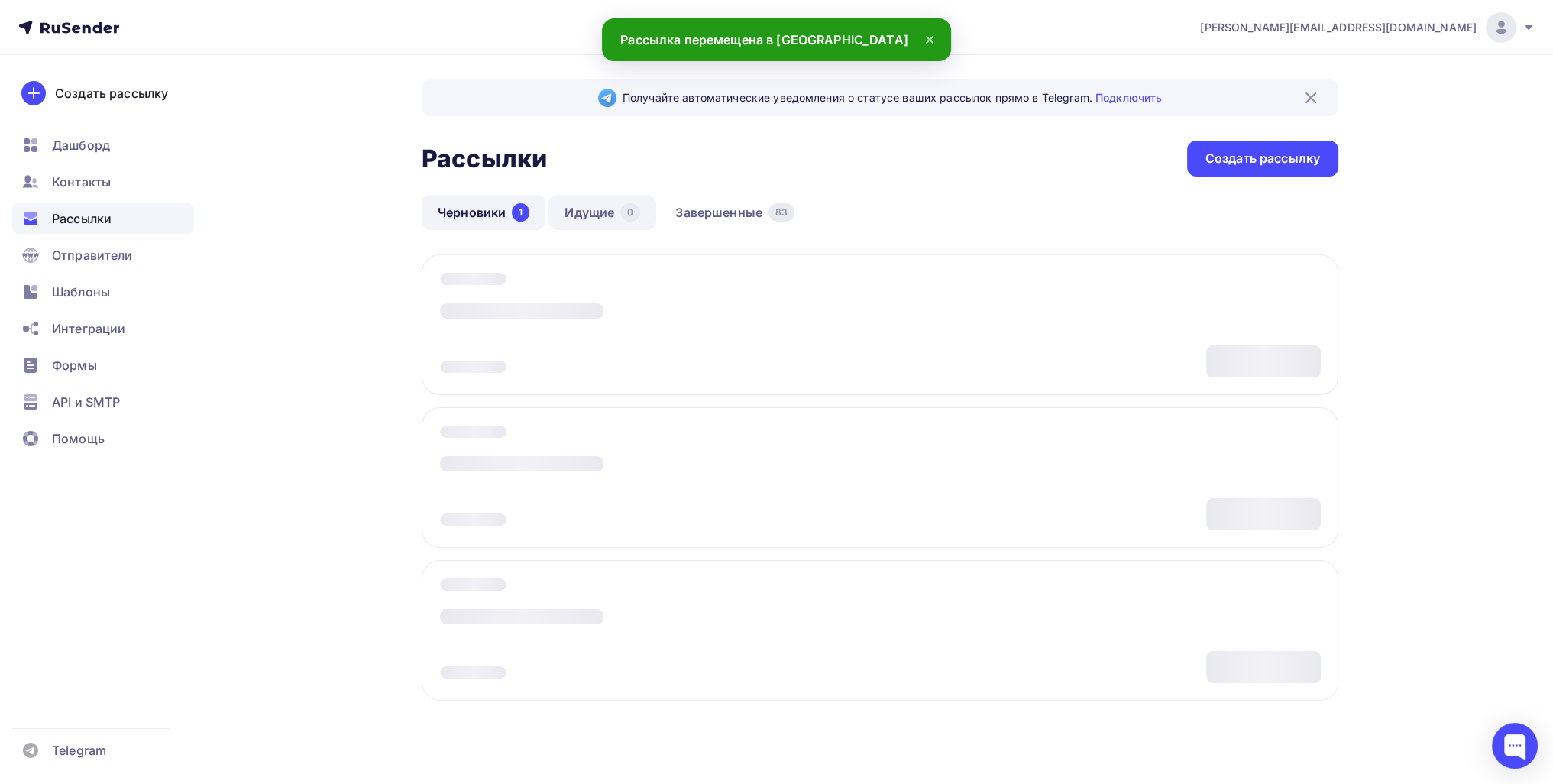
click at [549, 216] on link "Идущие 0" at bounding box center [602, 212] width 108 height 35
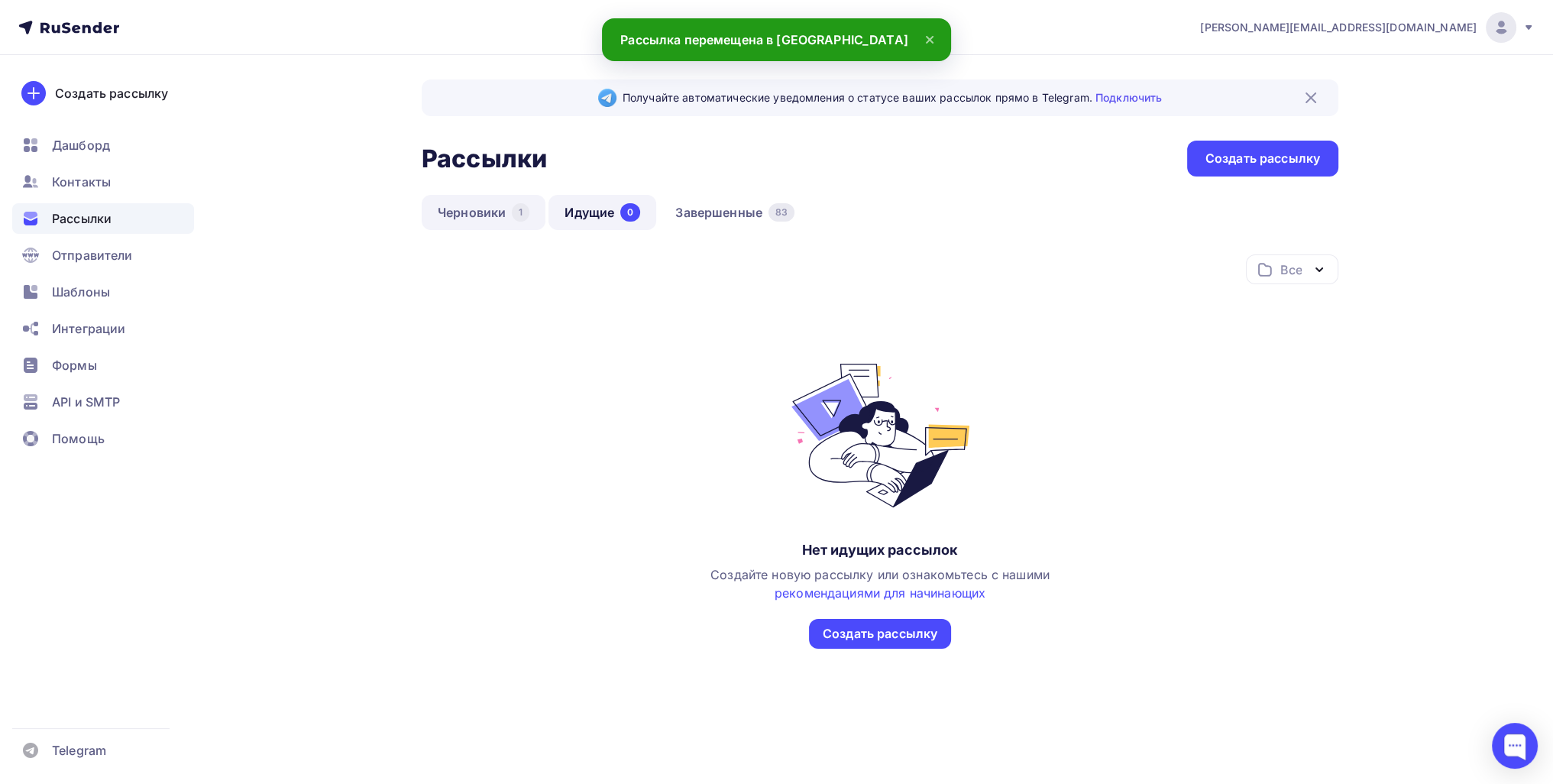
click at [486, 213] on link "Черновики 1" at bounding box center [484, 212] width 124 height 35
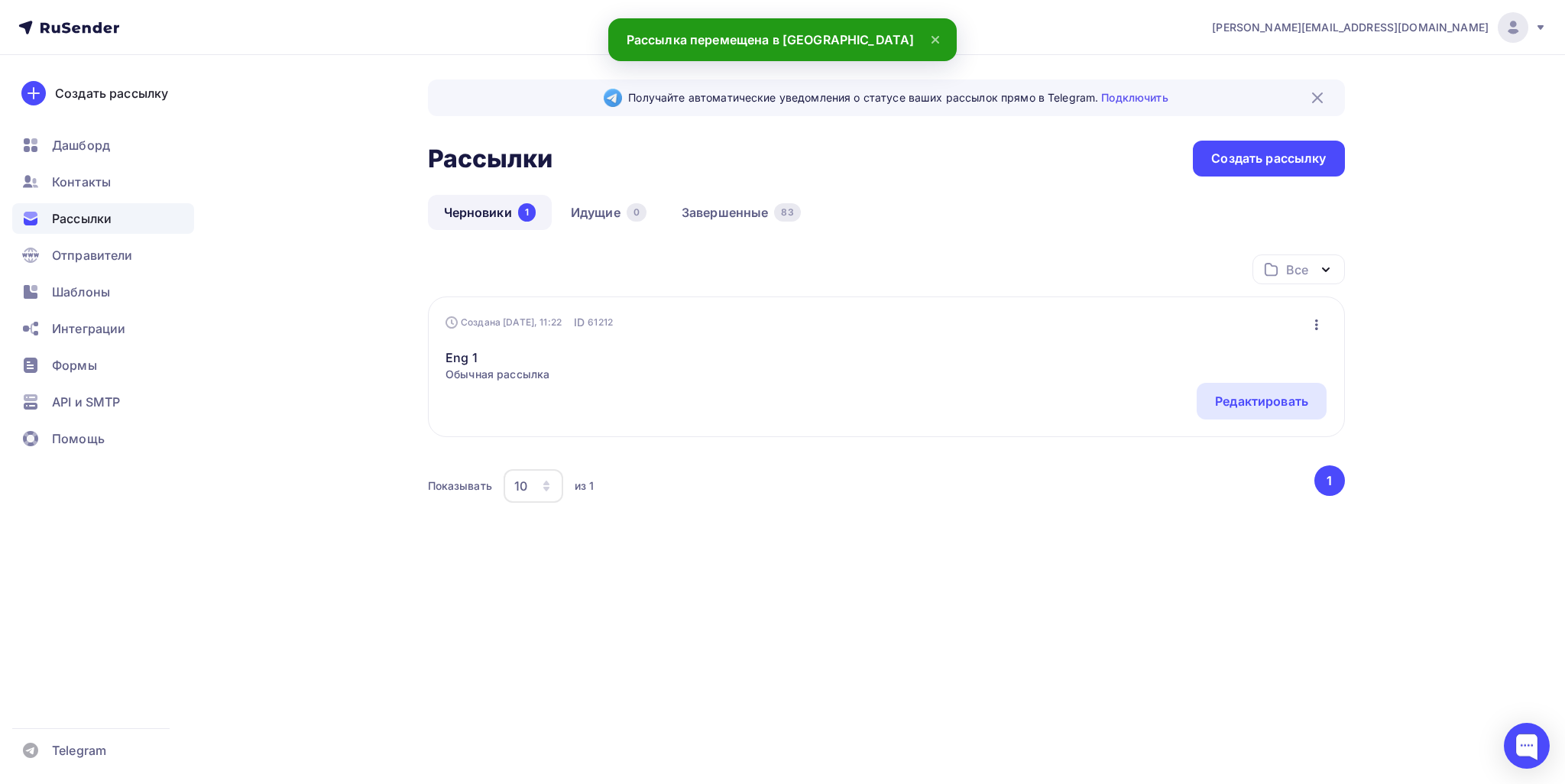
click at [781, 316] on icon "button" at bounding box center [1317, 325] width 19 height 19
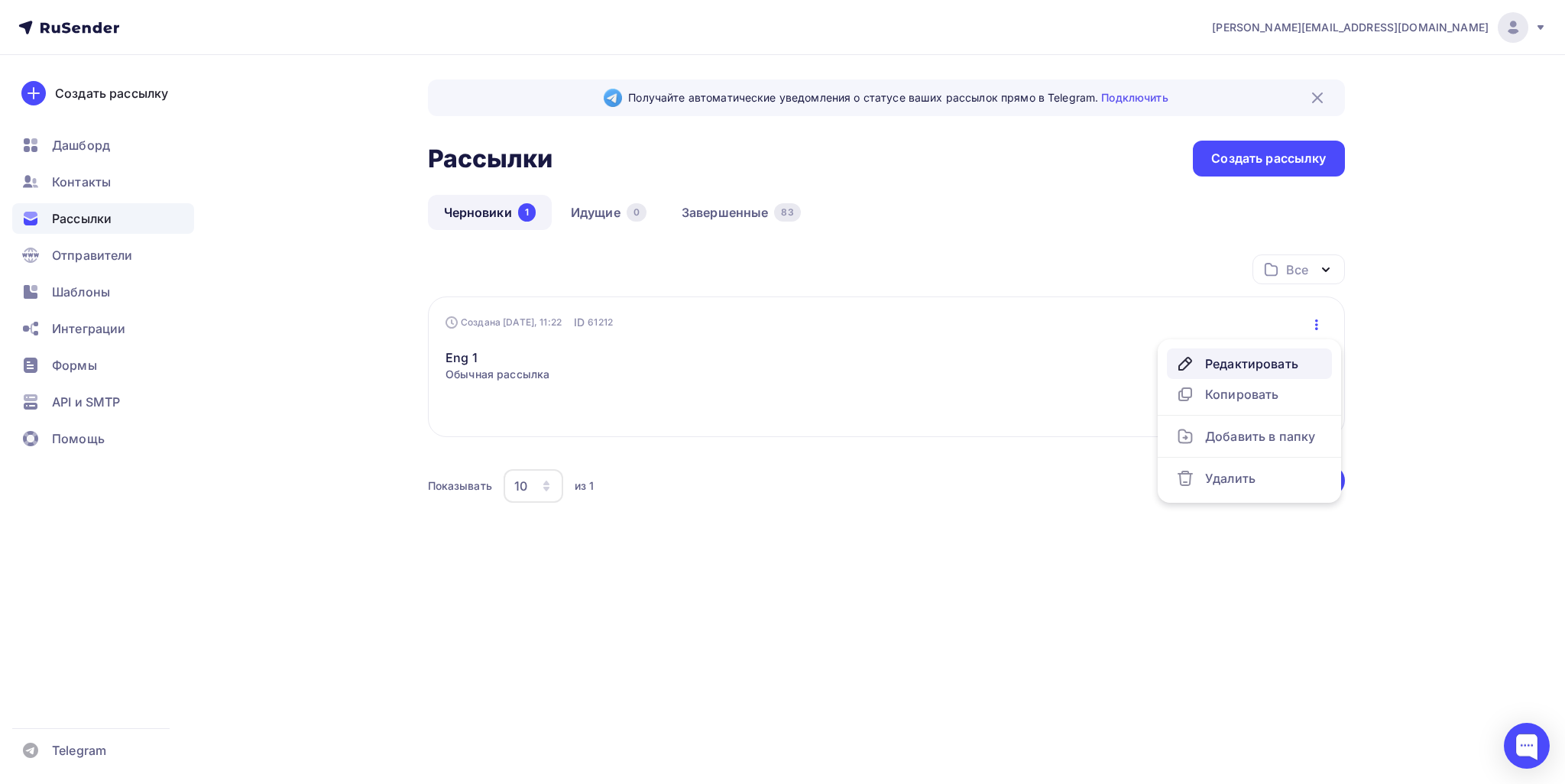
click at [781, 368] on div "Редактировать" at bounding box center [1249, 364] width 147 height 19
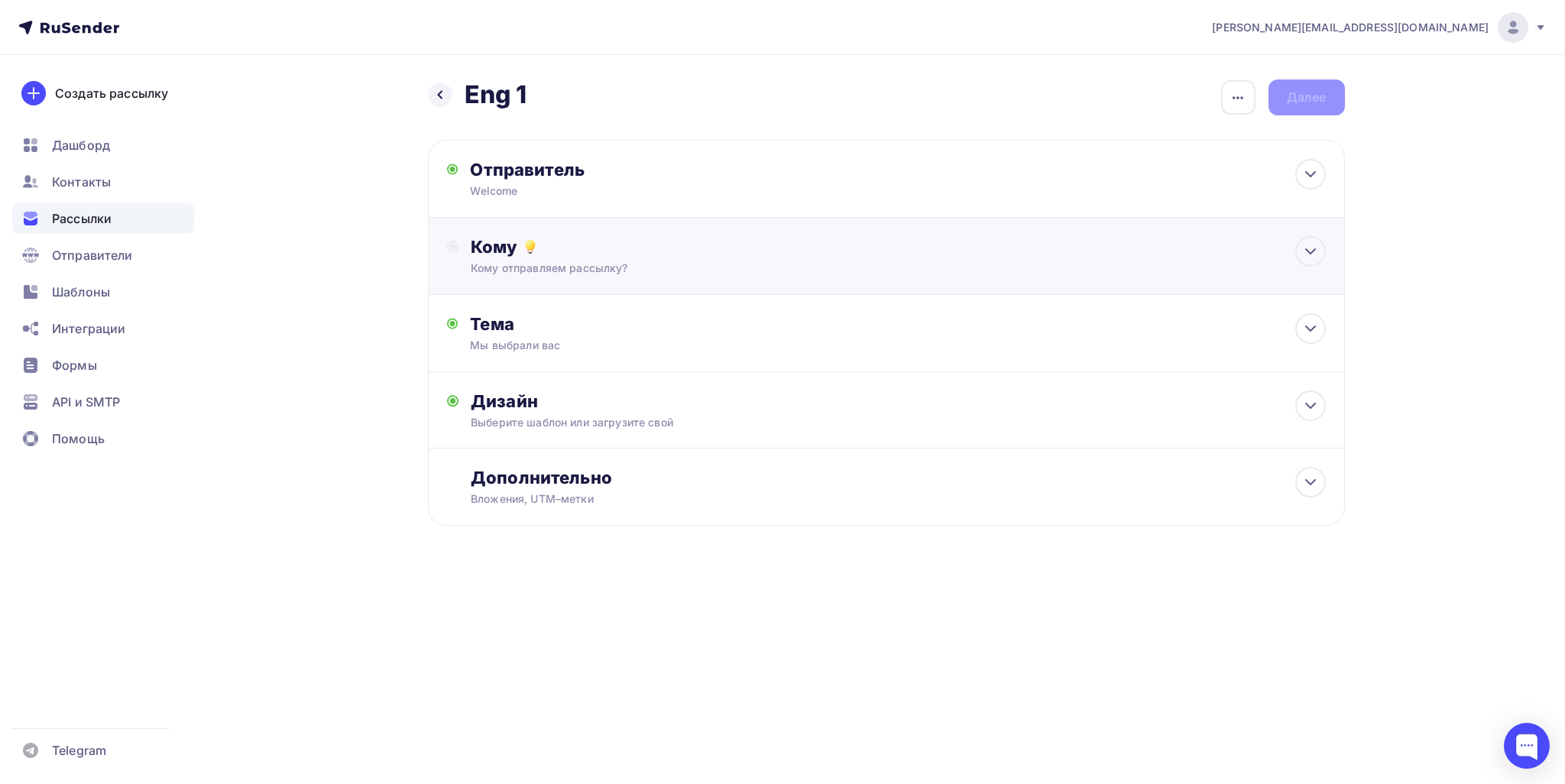
click at [781, 258] on div "Кому Кому отправляем рассылку? Списки получателей Выберите список Все списки id…" at bounding box center [898, 255] width 854 height 40
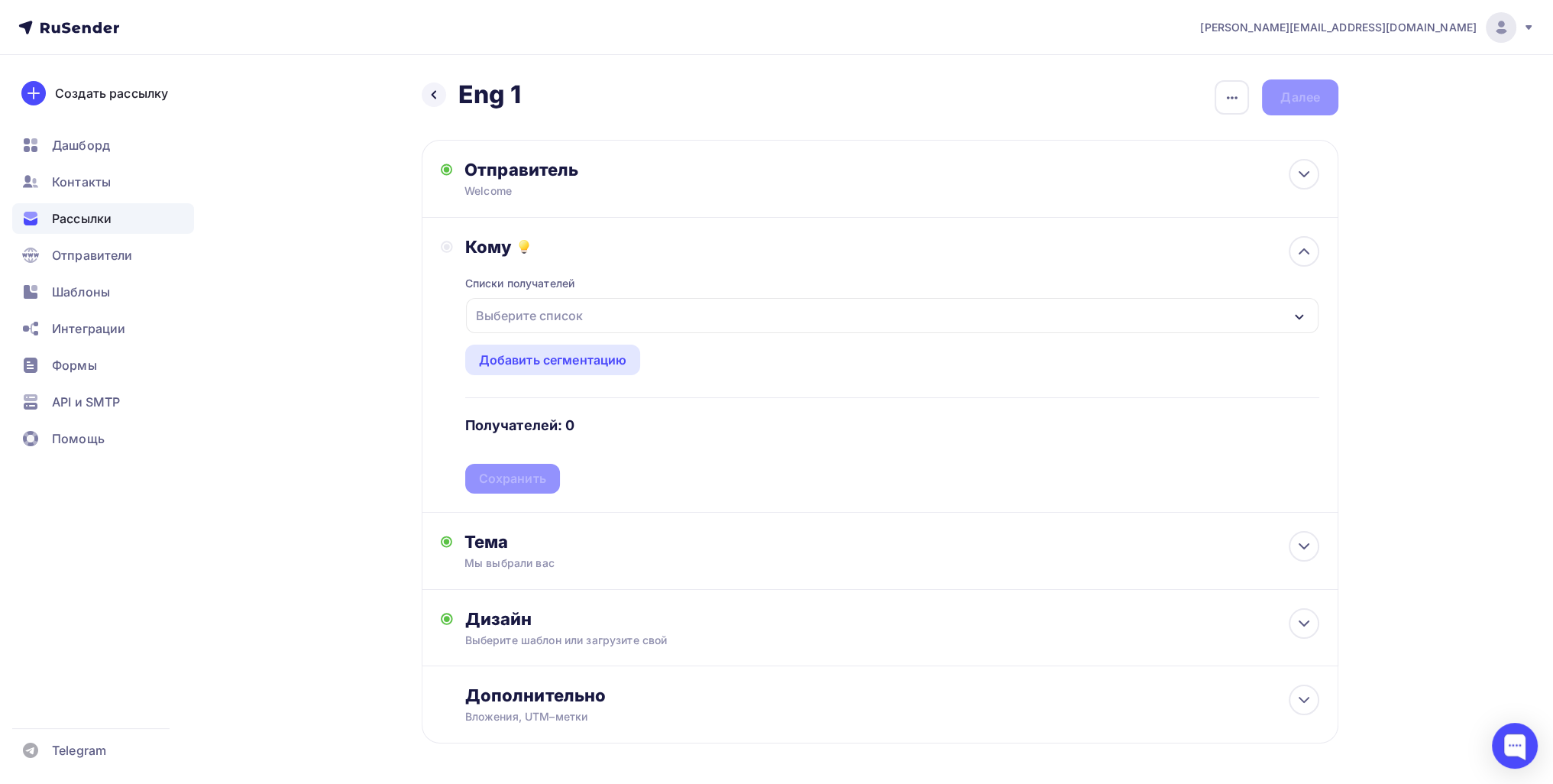
click at [522, 323] on div "Выберите список" at bounding box center [530, 315] width 119 height 27
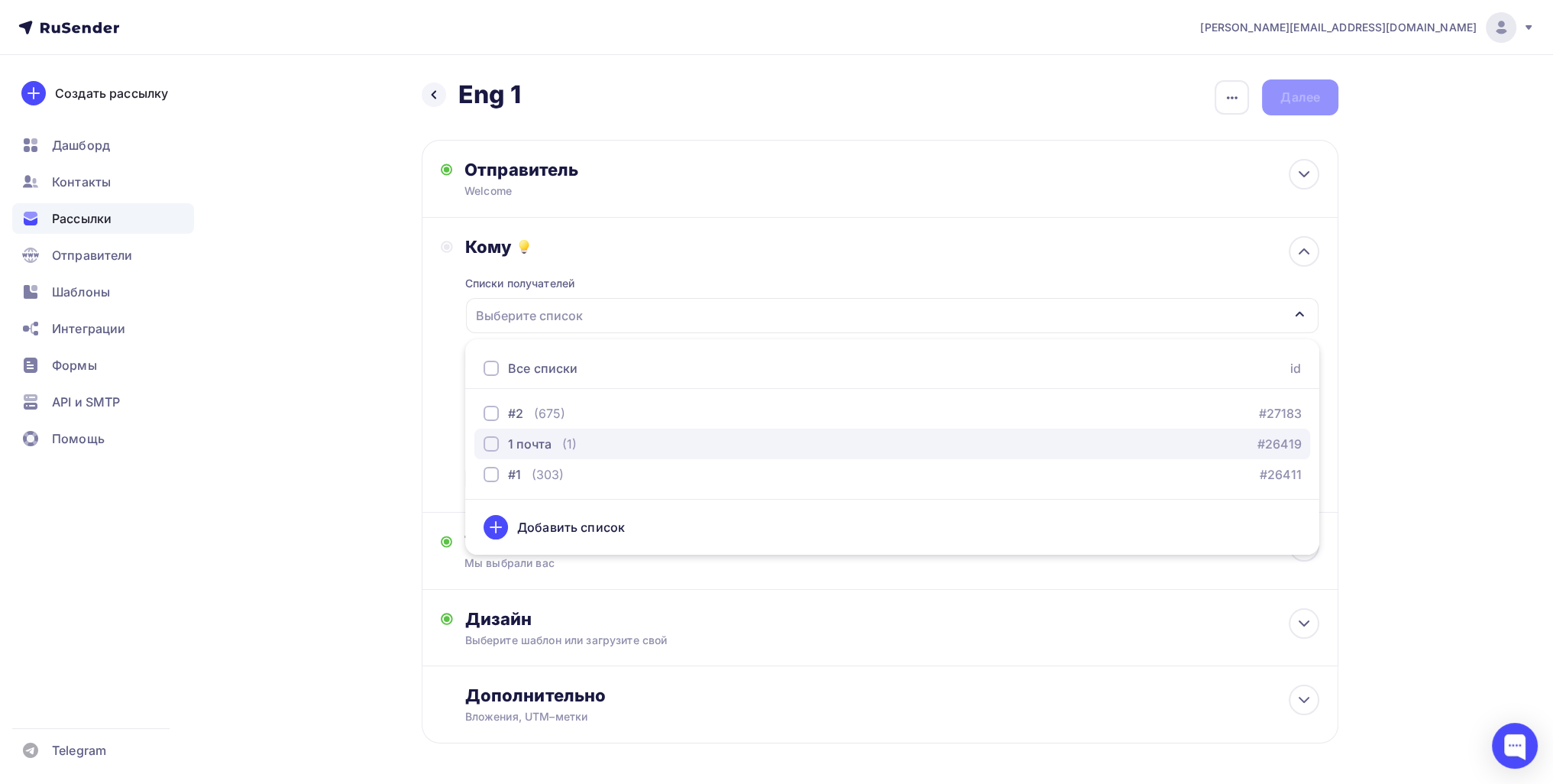
click at [522, 444] on div "1 почта" at bounding box center [530, 444] width 43 height 19
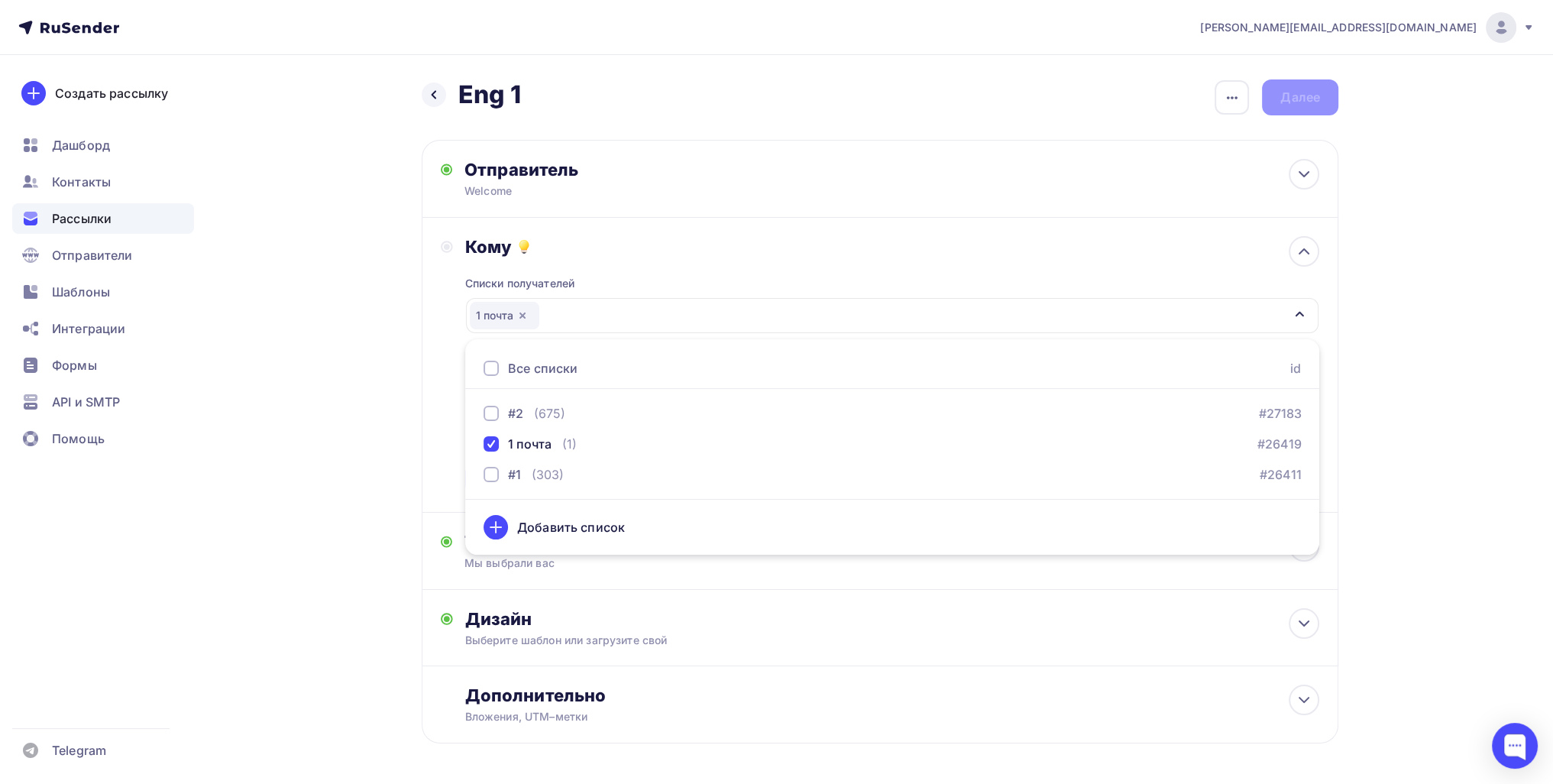
click at [367, 430] on div "Назад Eng 1 Eng 1 Закончить позже Переименовать рассылку Удалить Далее Отправит…" at bounding box center [776, 448] width 1252 height 786
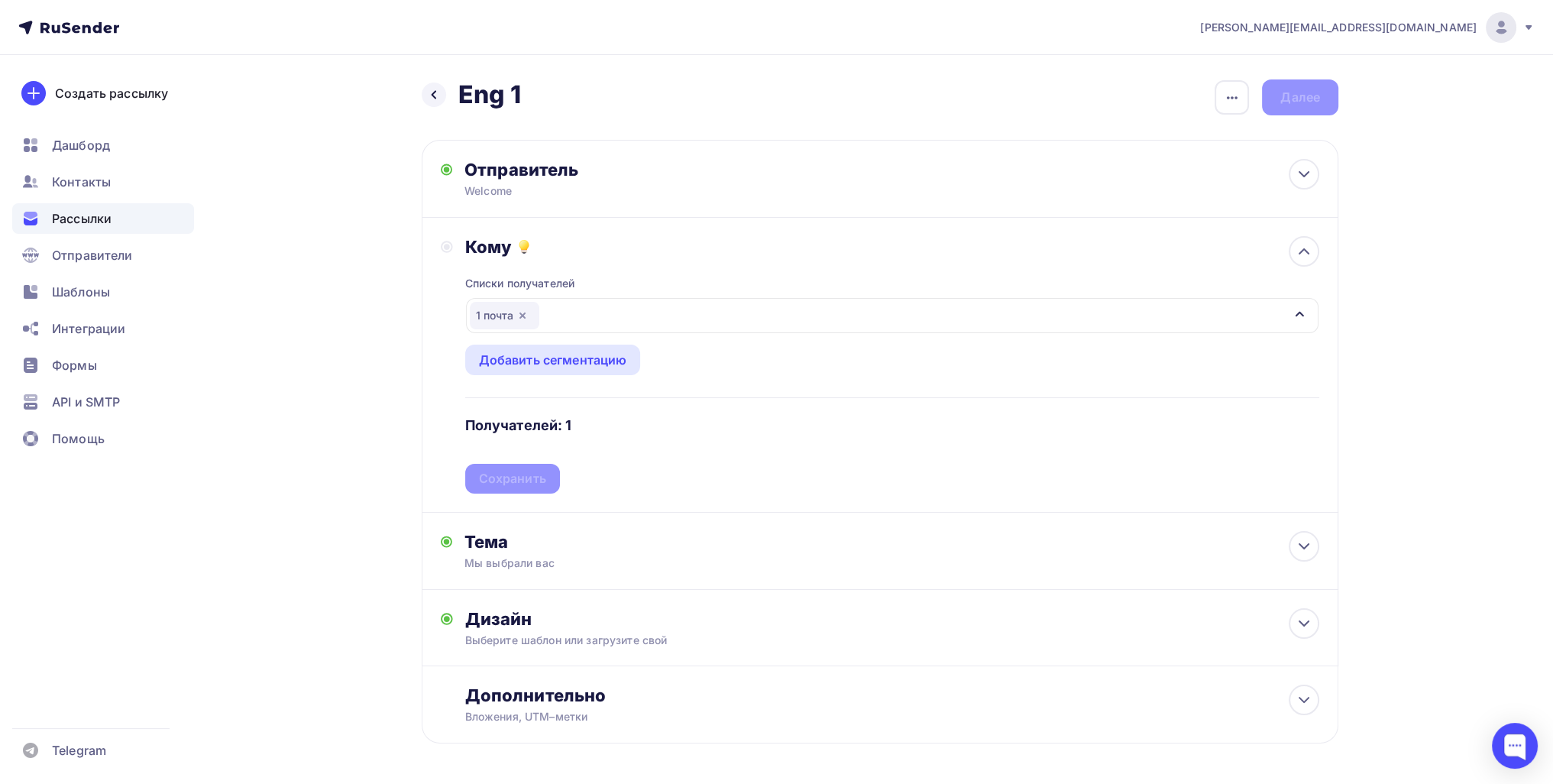
click at [503, 470] on div "Списки получателей 1 почта Все списки id #2 (675) #27183 1 почта (1) #26419 #1 …" at bounding box center [892, 375] width 854 height 236
drag, startPoint x: 505, startPoint y: 480, endPoint x: 505, endPoint y: 470, distance: 10.0
click at [505, 480] on div "Сохранить" at bounding box center [513, 478] width 67 height 18
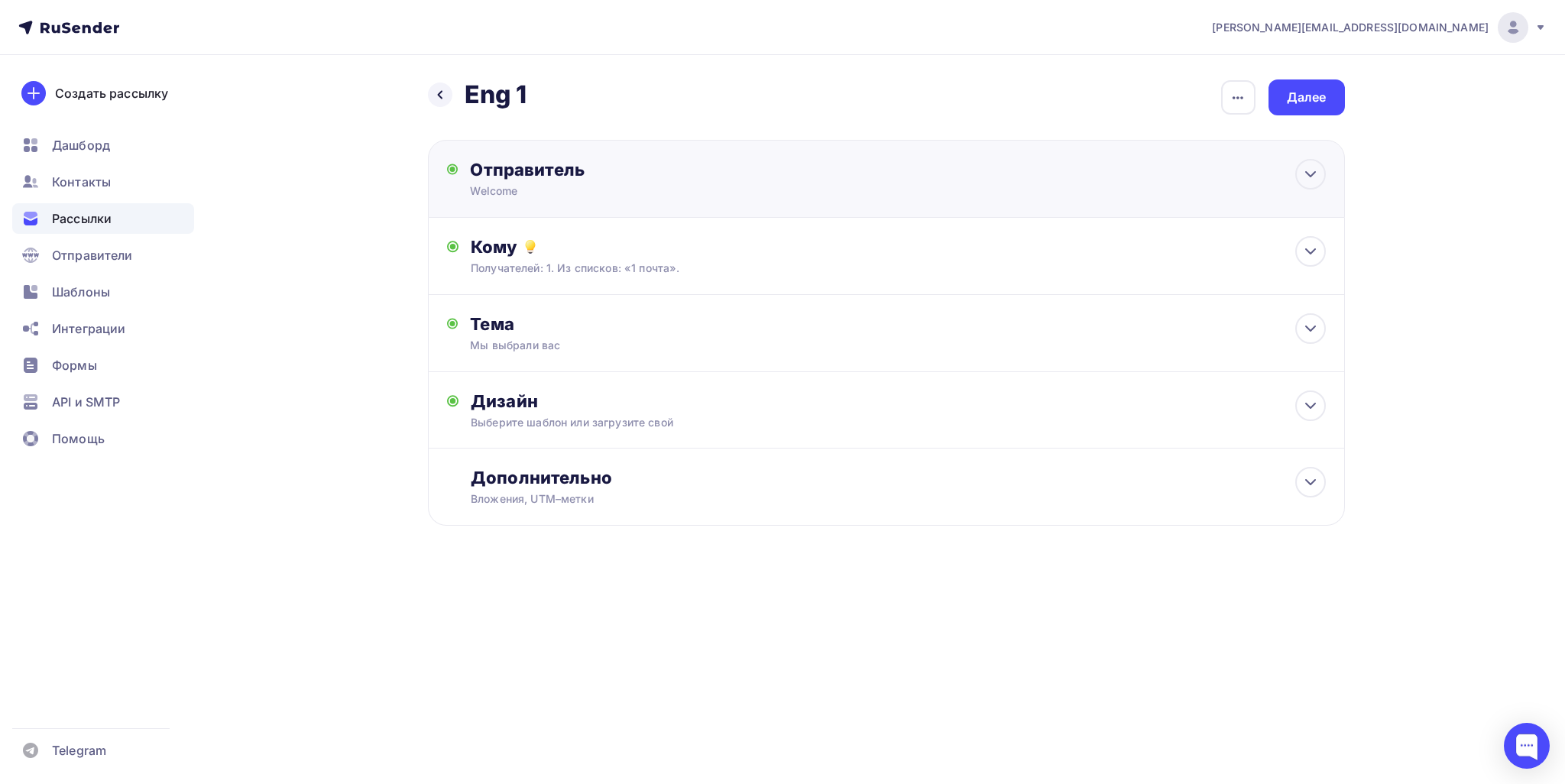
click at [558, 201] on div "Отправитель Welcome Email * Выберите отправителя info@textorg-shop.ru info@19pp…" at bounding box center [887, 178] width 917 height 78
type input "Welcome"
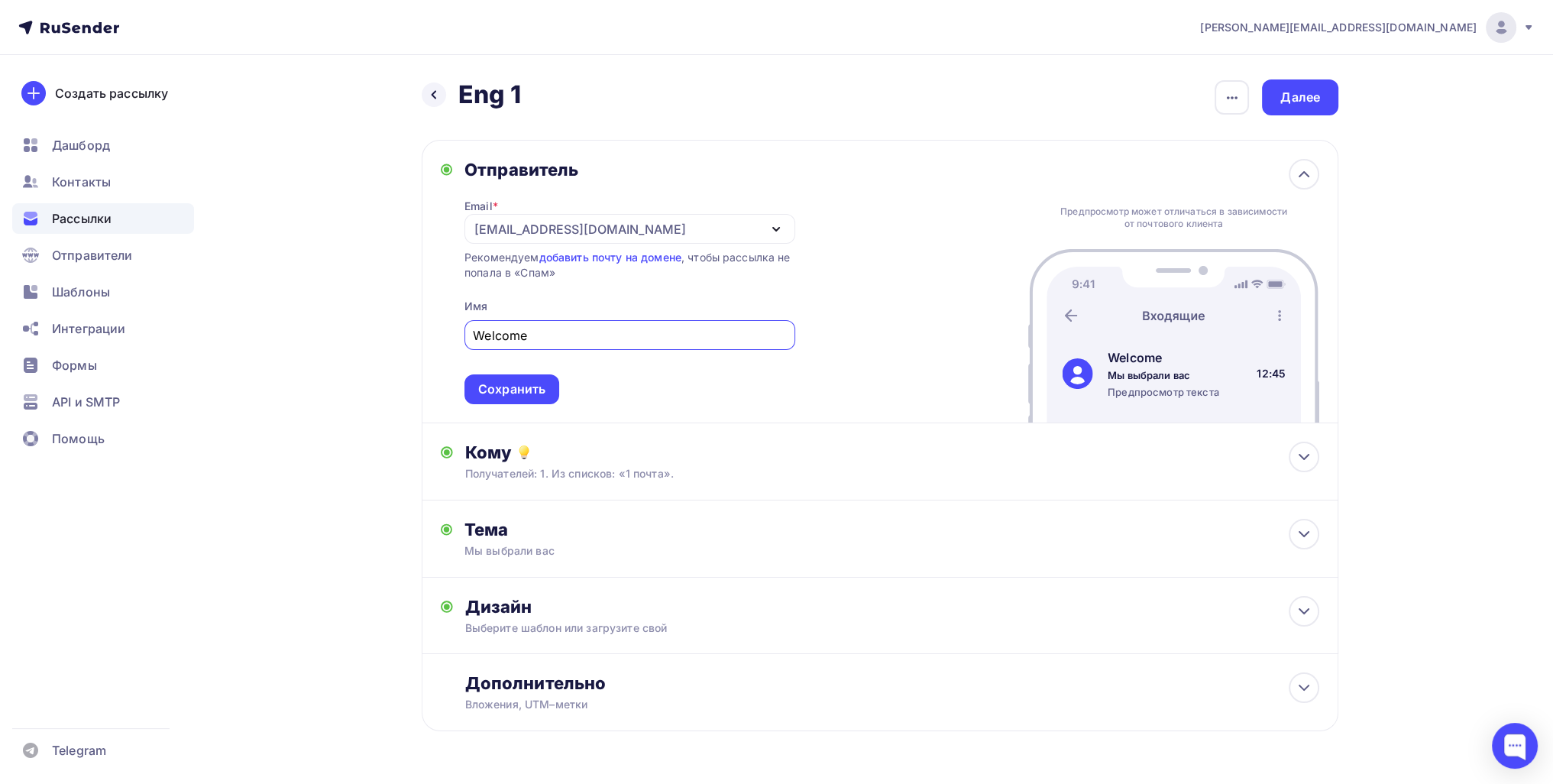
drag, startPoint x: 523, startPoint y: 278, endPoint x: 527, endPoint y: 270, distance: 8.9
click at [523, 278] on div "Рекомендуем добавить почту на домене , чтобы рассылка не попала в «Спам»" at bounding box center [630, 264] width 330 height 30
click at [537, 229] on div "help@msk-spbenergo.ru" at bounding box center [580, 230] width 212 height 19
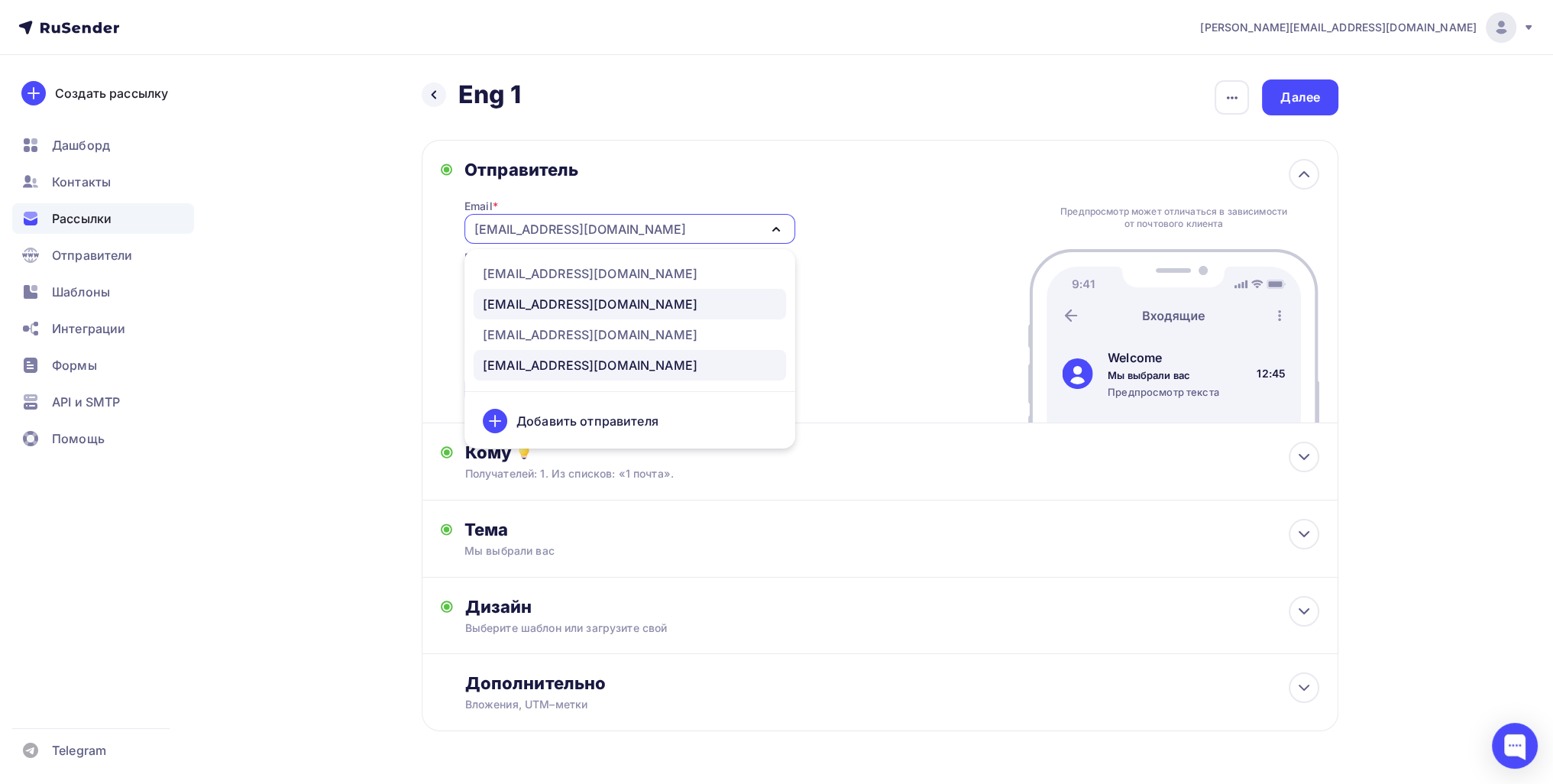
click at [547, 303] on div "info@19ppu.ru" at bounding box center [590, 304] width 215 height 19
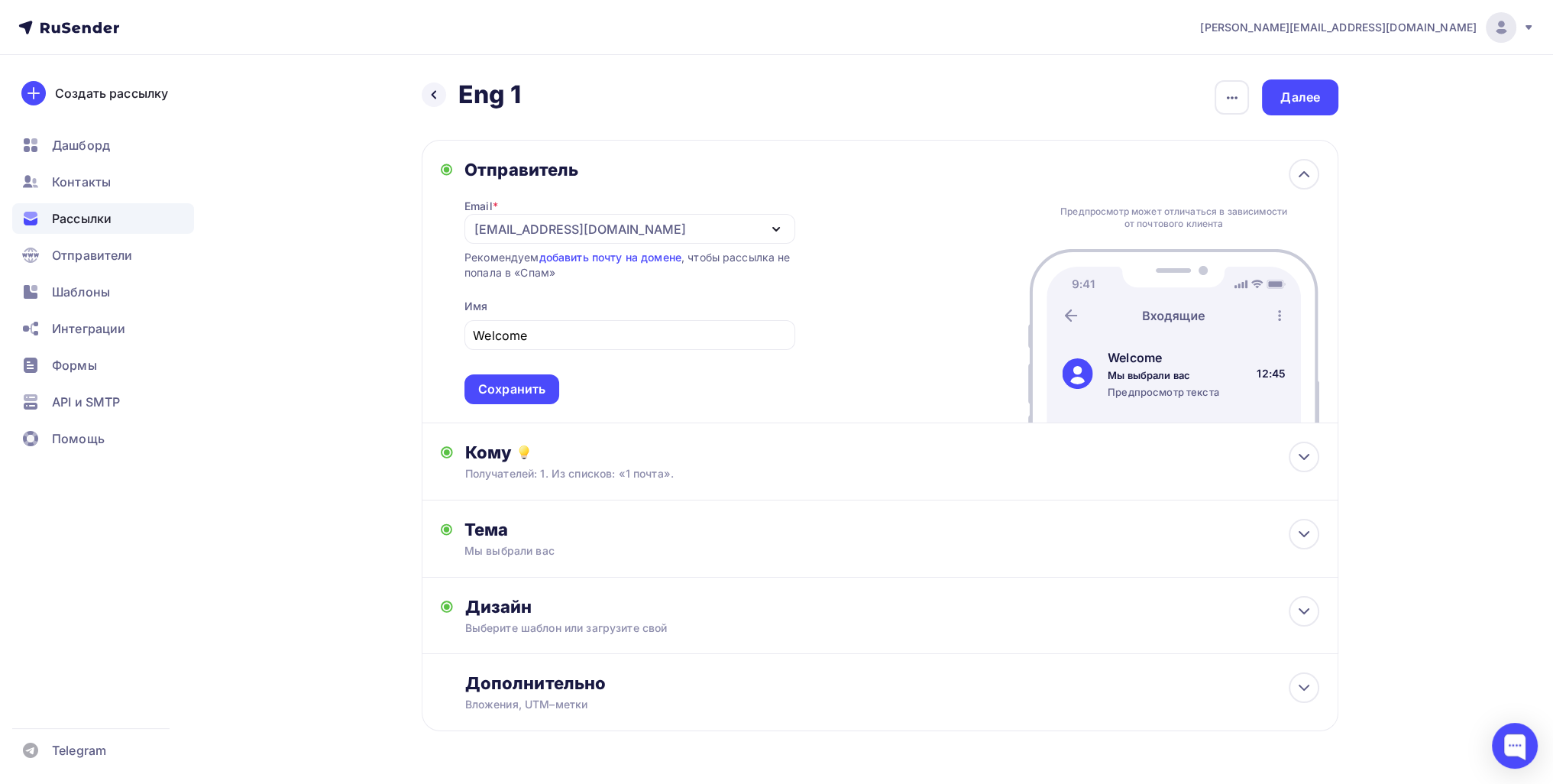
click at [363, 309] on div "Назад Eng 1 Eng 1 Закончить позже Переименовать рассылку Удалить Далее Отправит…" at bounding box center [776, 442] width 1252 height 775
click at [531, 386] on div "Сохранить" at bounding box center [512, 389] width 67 height 18
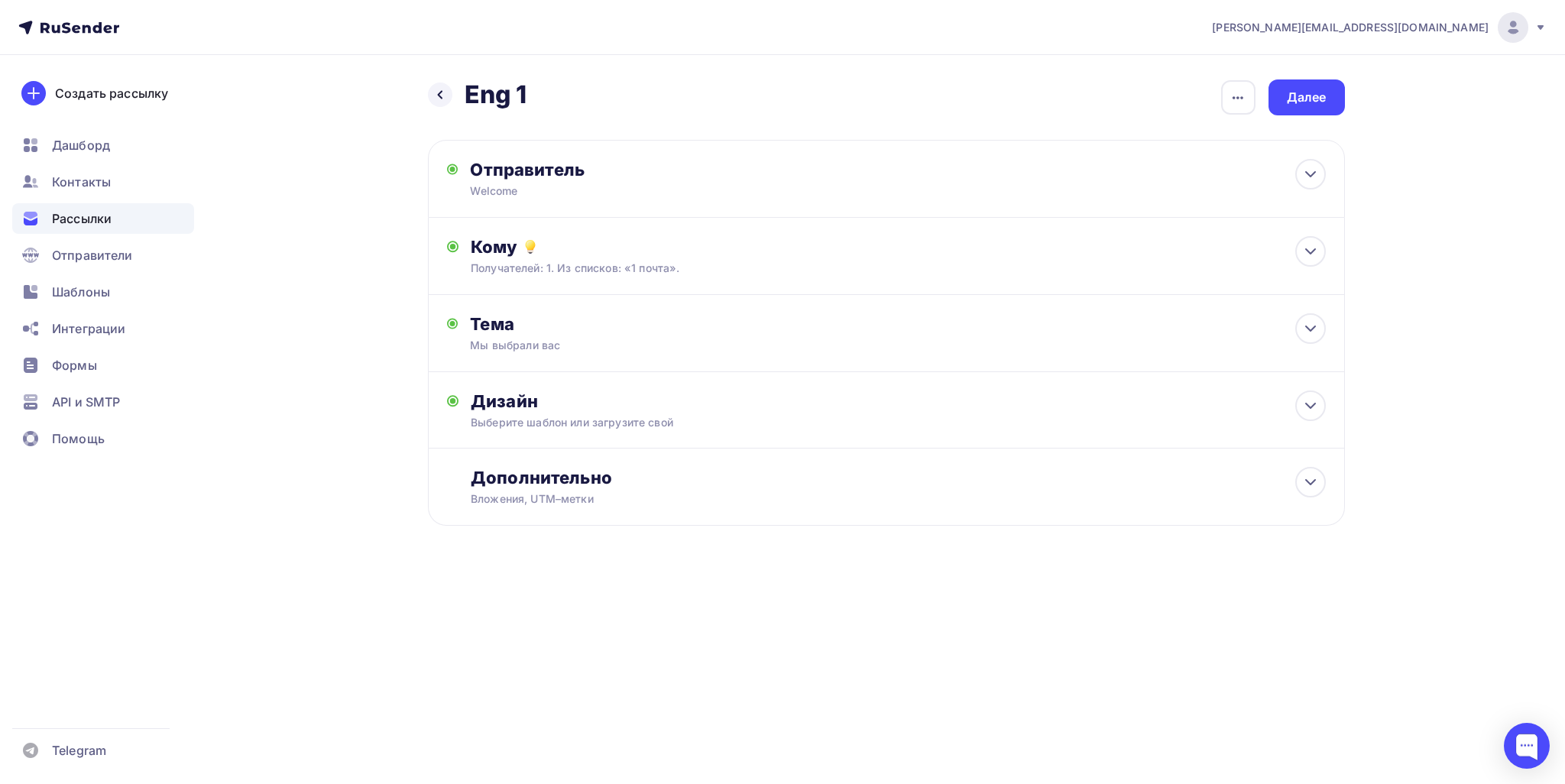
click at [781, 122] on div "Назад Eng 1 Eng 1 Закончить позже Переименовать рассылку Удалить Далее Отправит…" at bounding box center [783, 340] width 1252 height 569
click at [781, 98] on div "Далее" at bounding box center [1307, 97] width 76 height 36
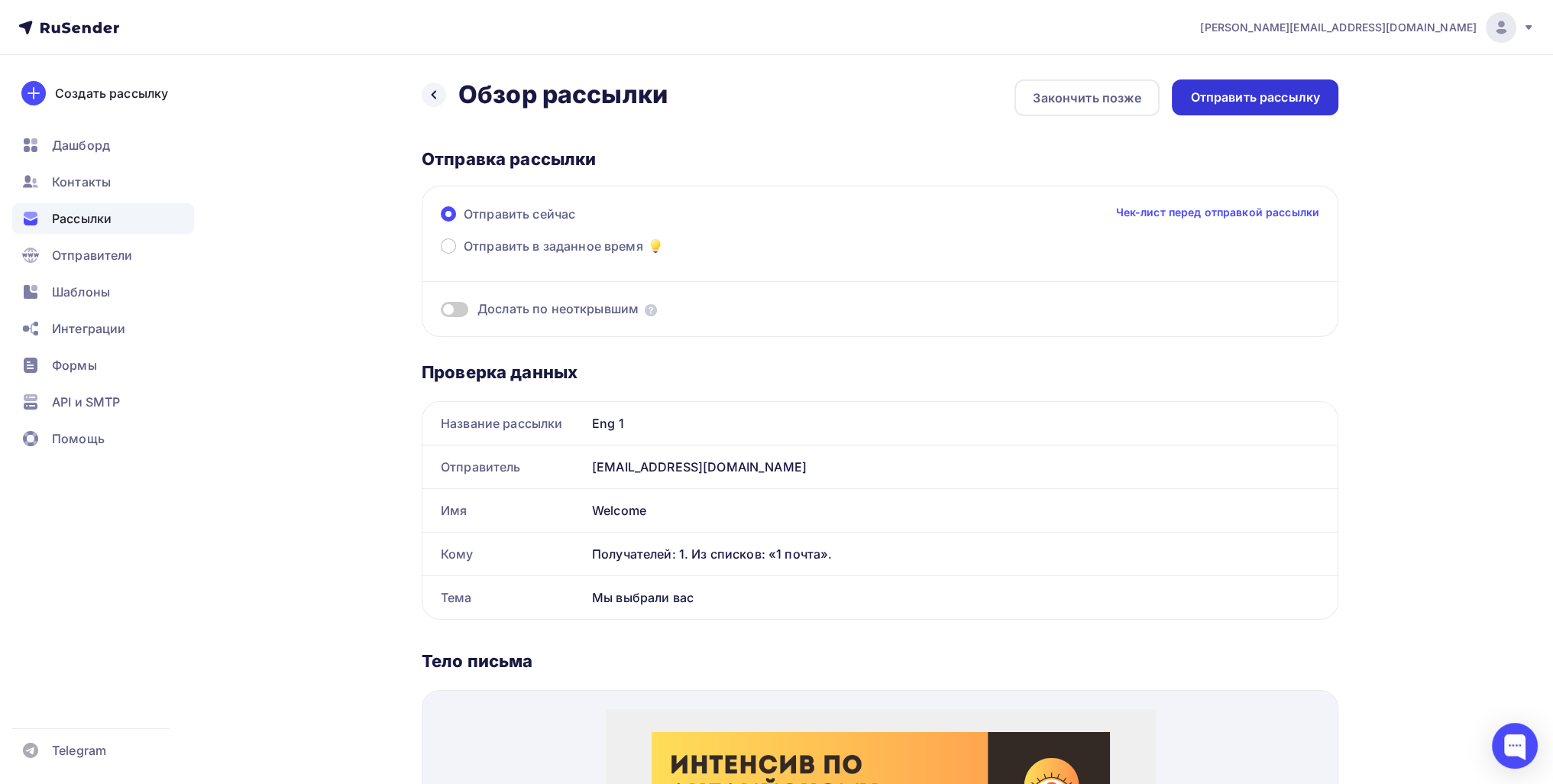
click at [780, 98] on div "Отправить рассылку" at bounding box center [1254, 97] width 130 height 18
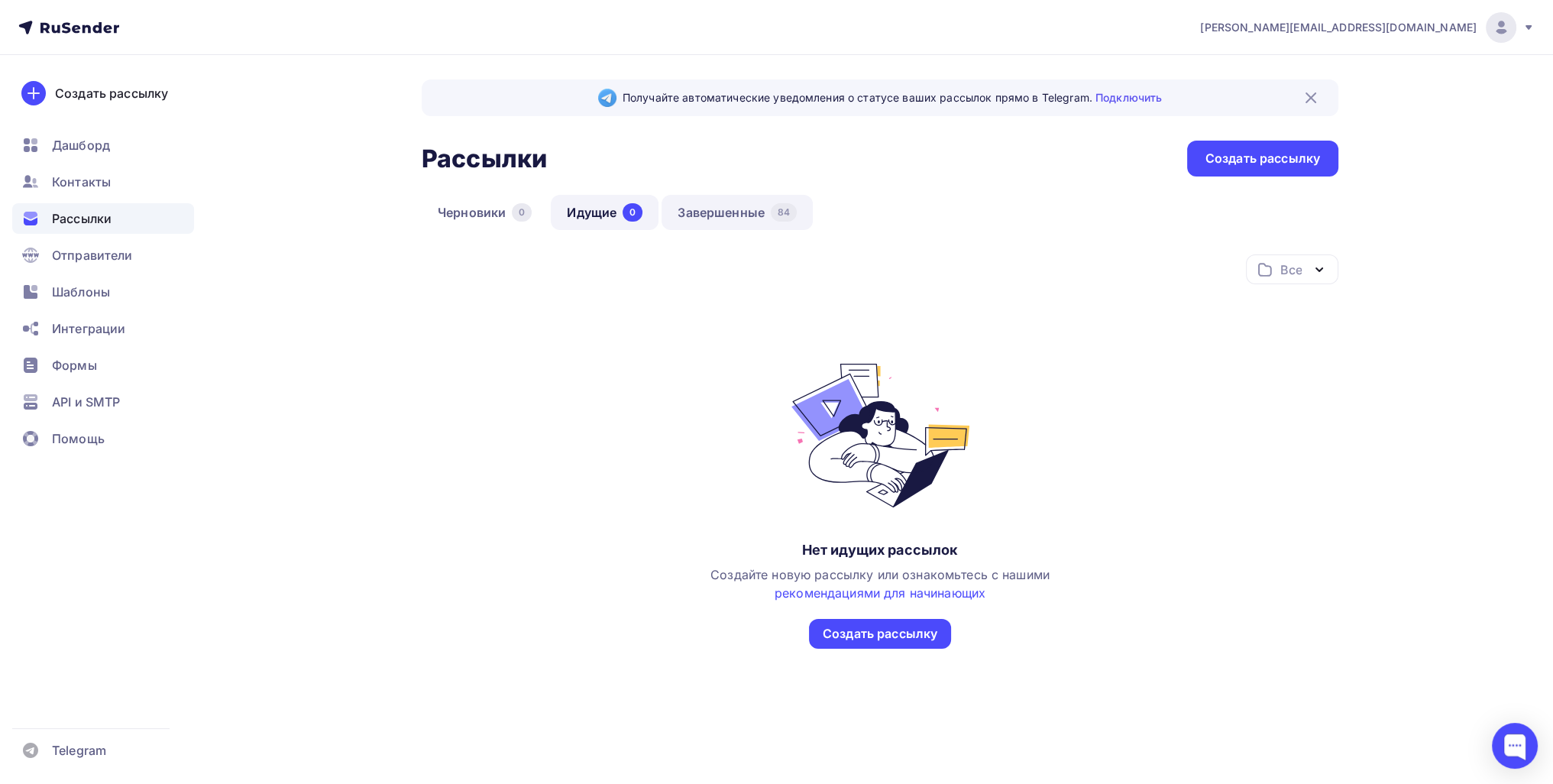
click at [761, 212] on link "Завершенные 84" at bounding box center [737, 212] width 151 height 35
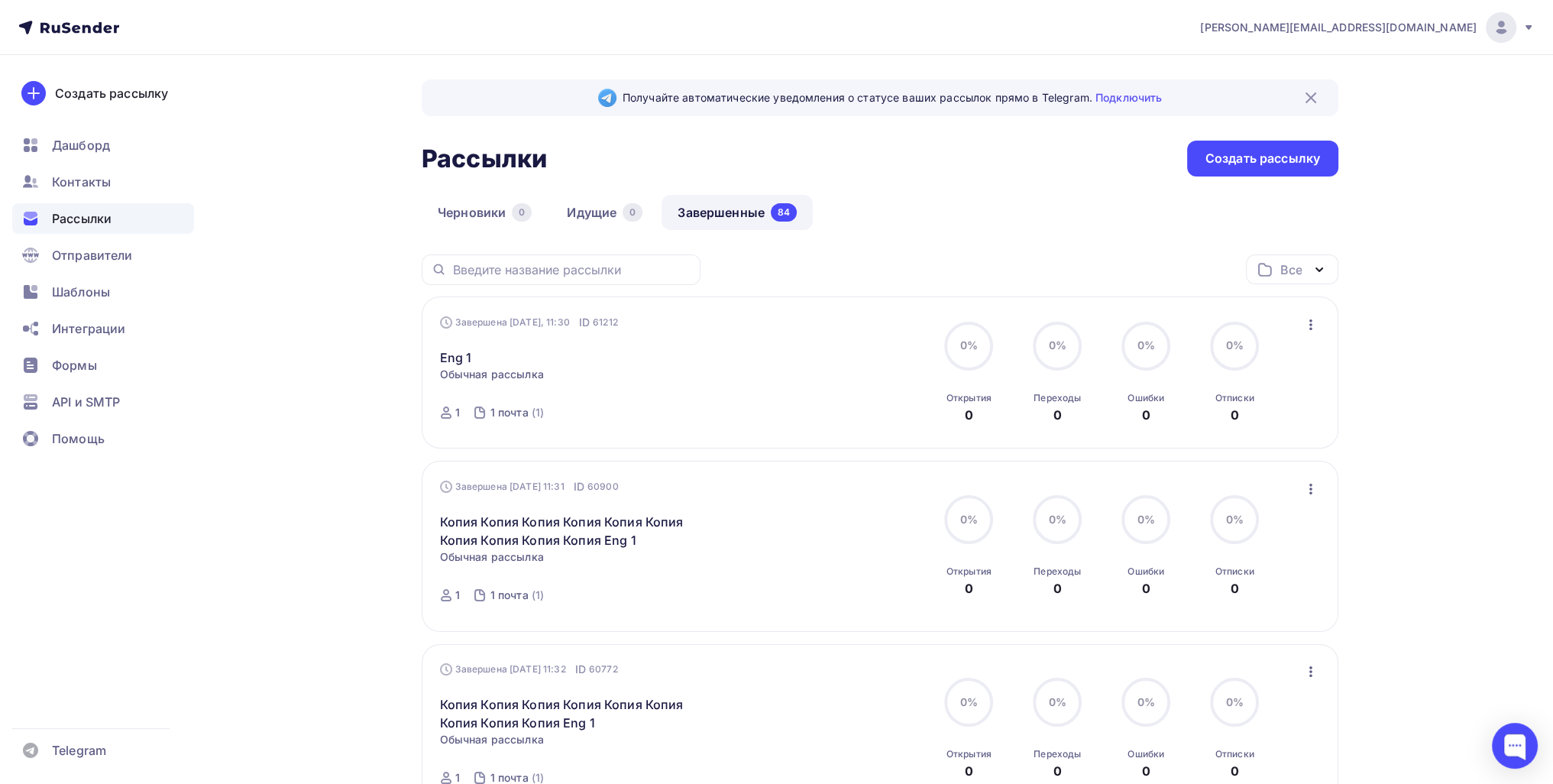
click at [1304, 325] on icon "button" at bounding box center [1311, 325] width 19 height 19
click at [1233, 420] on div "Копировать в новую" at bounding box center [1240, 425] width 157 height 19
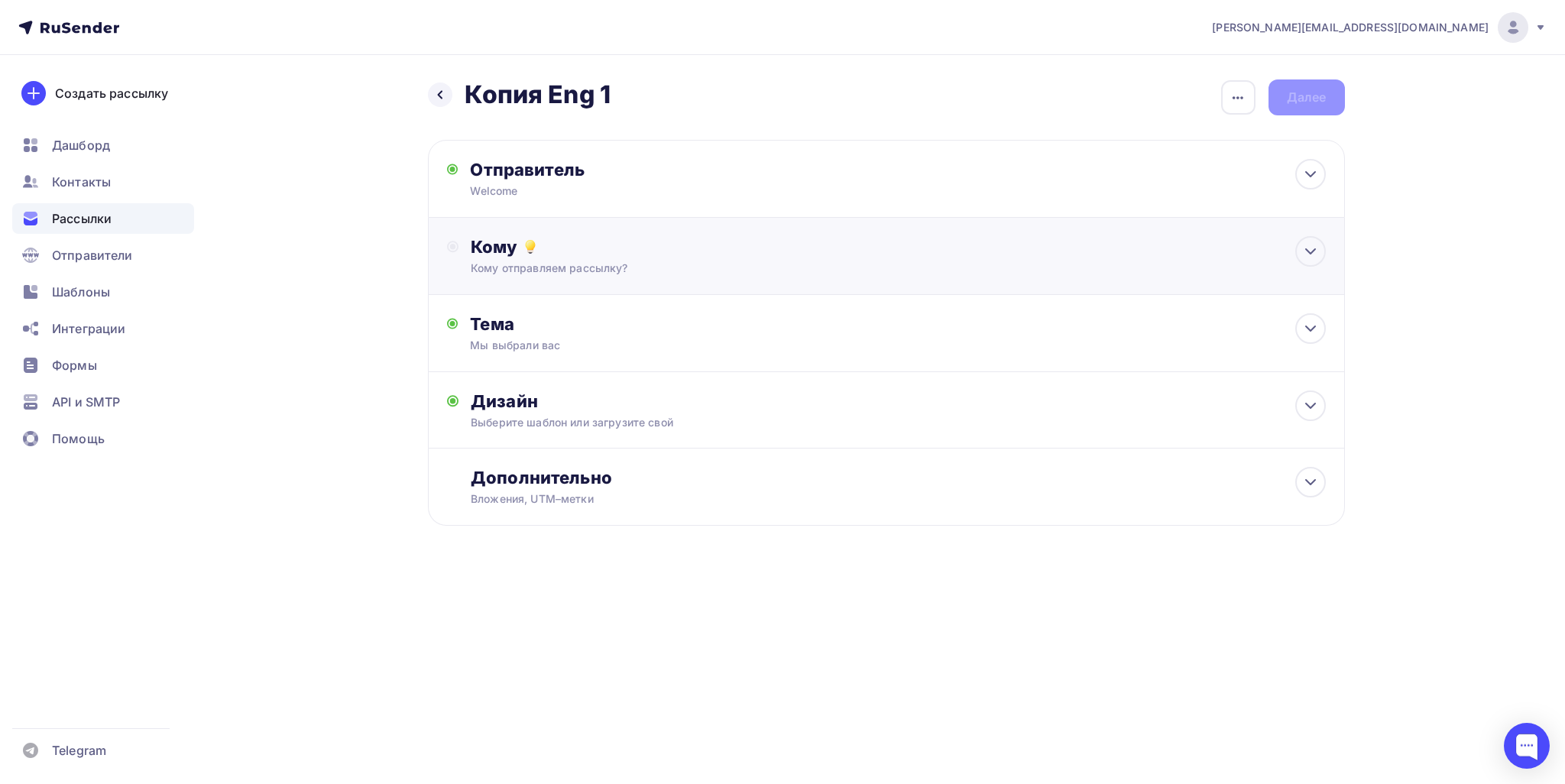
drag, startPoint x: 598, startPoint y: 256, endPoint x: 598, endPoint y: 264, distance: 8.0
click at [598, 257] on div "Кому Кому отправляем рассылку? Списки получателей Выберите список Все списки id…" at bounding box center [898, 255] width 854 height 40
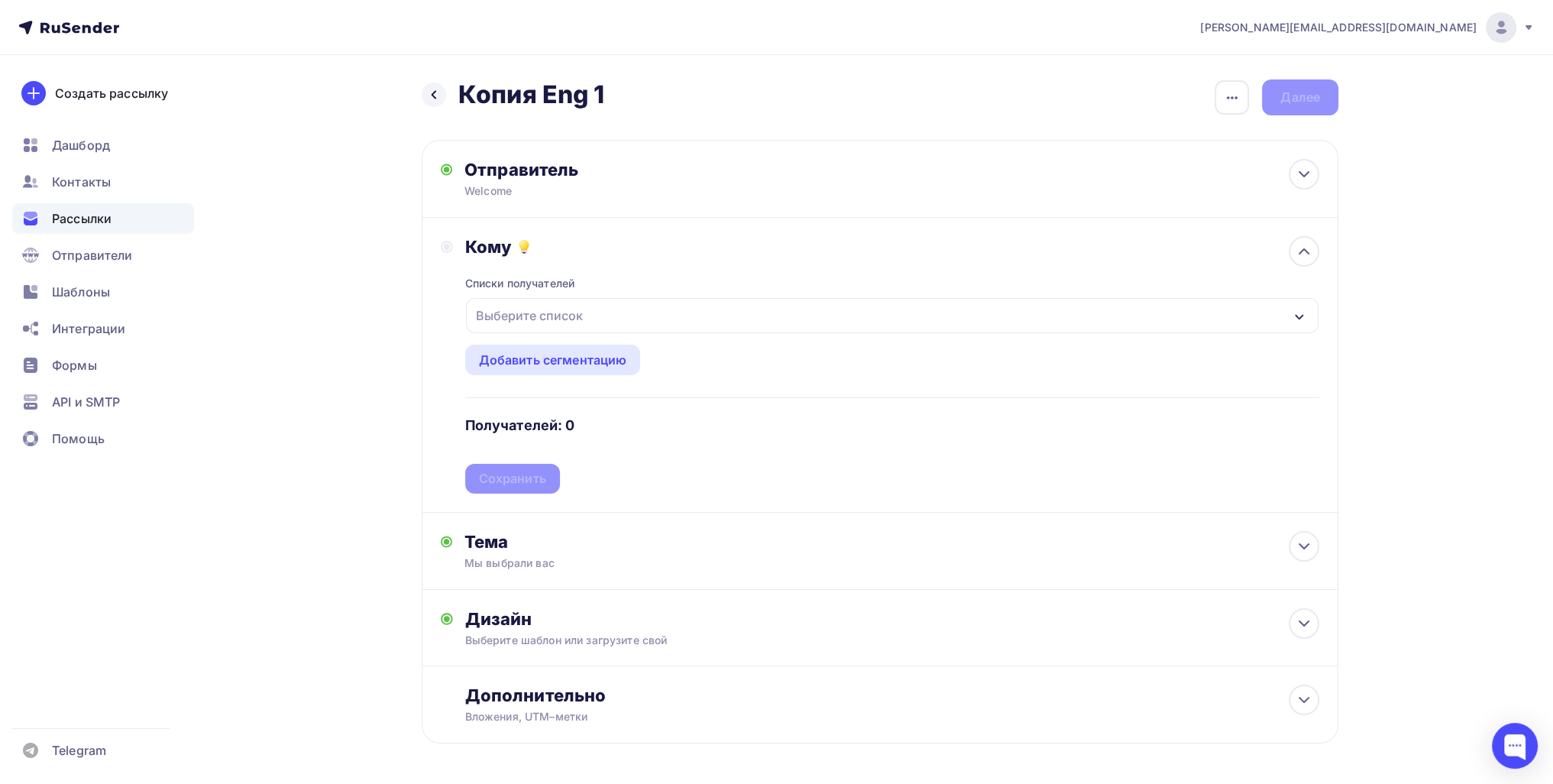
click at [541, 309] on div "Выберите список" at bounding box center [530, 315] width 119 height 27
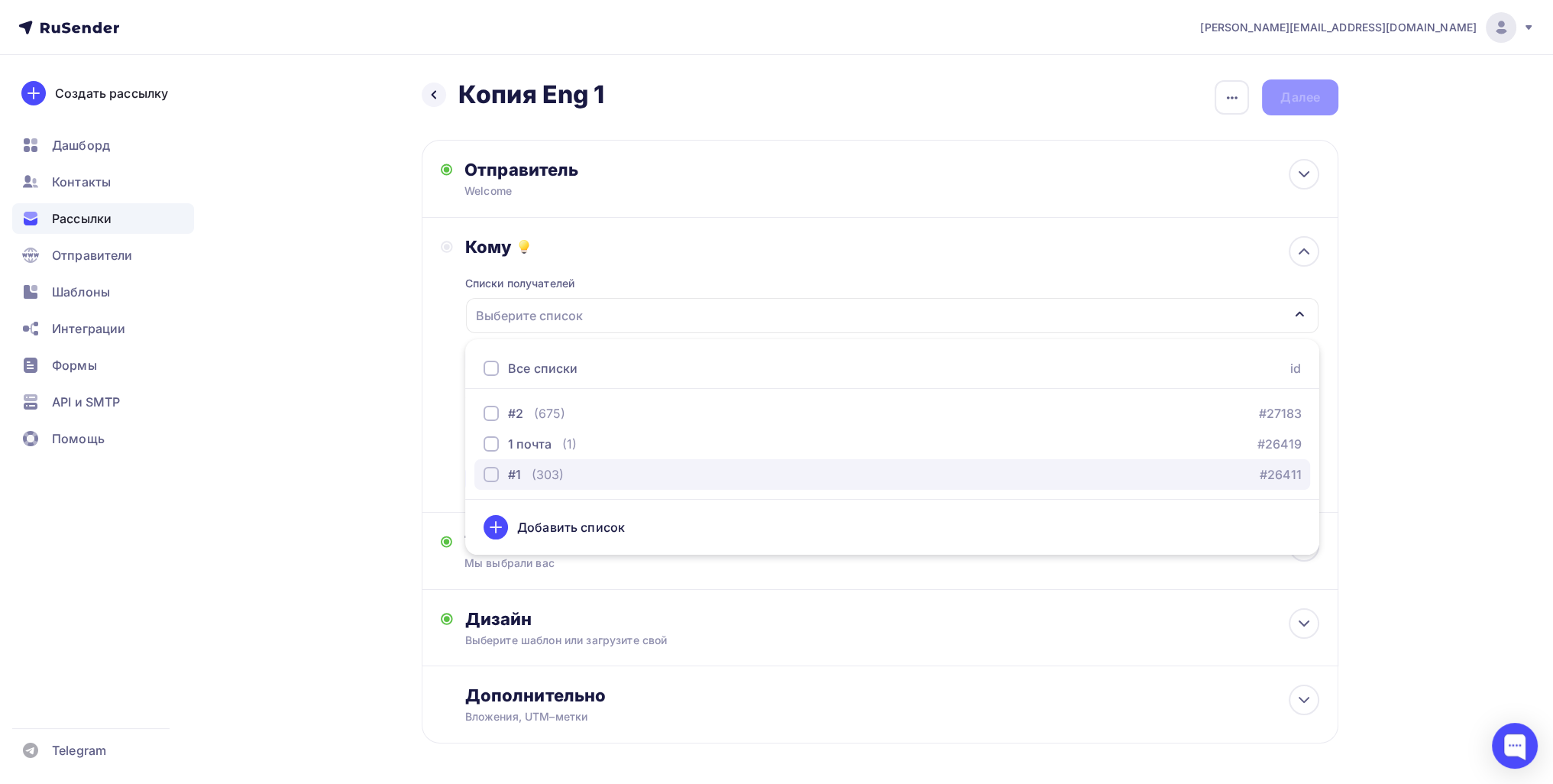
click at [529, 467] on div "#1 (303)" at bounding box center [523, 475] width 80 height 19
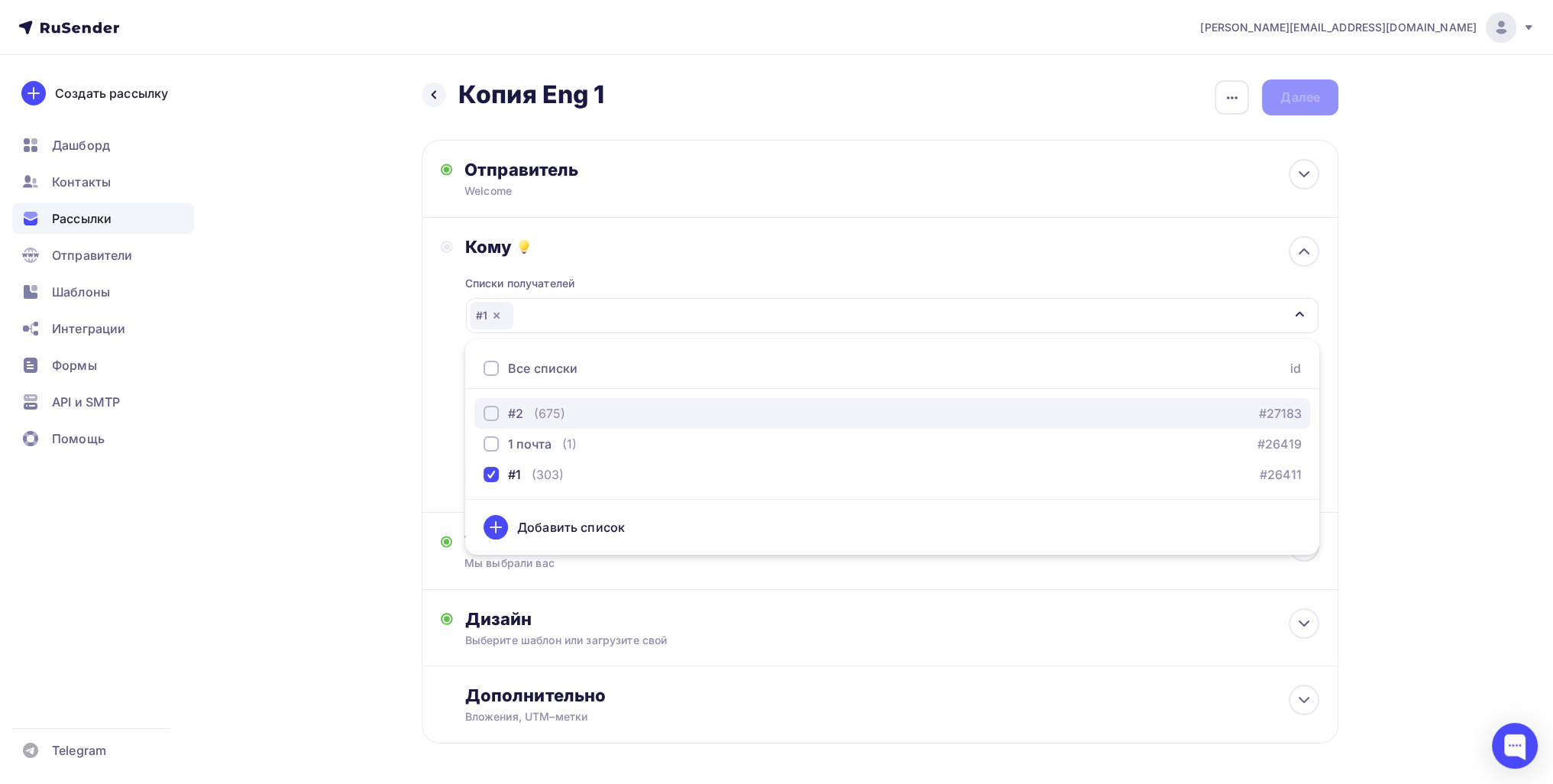
click at [525, 407] on div "#2 (675)" at bounding box center [524, 413] width 81 height 19
click at [367, 489] on div "Назад Копия Eng 1 Копия Eng 1 Закончить позже Переименовать рассылку Удалить Да…" at bounding box center [776, 448] width 1252 height 786
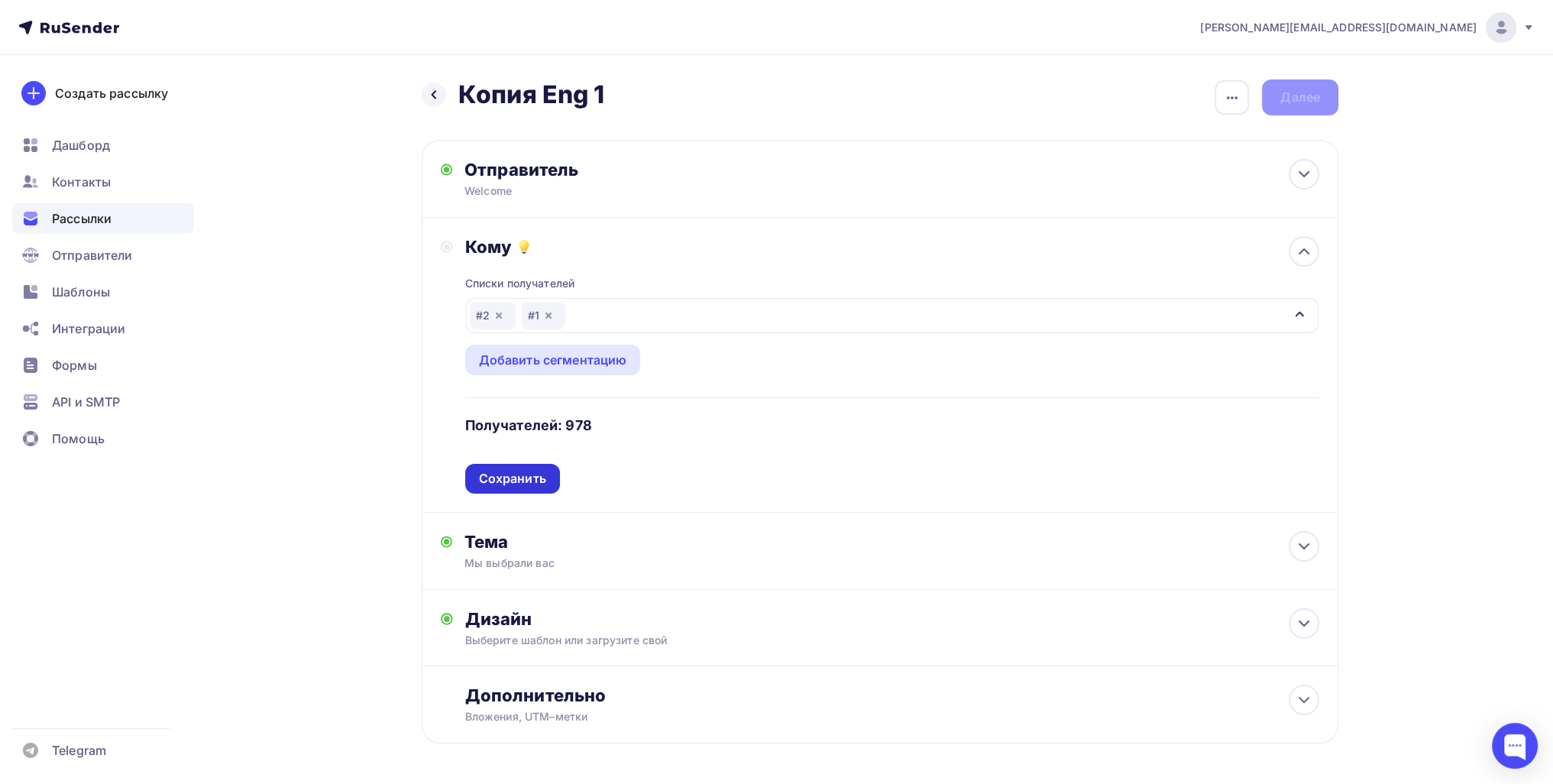
click at [514, 475] on div "Сохранить" at bounding box center [513, 478] width 67 height 18
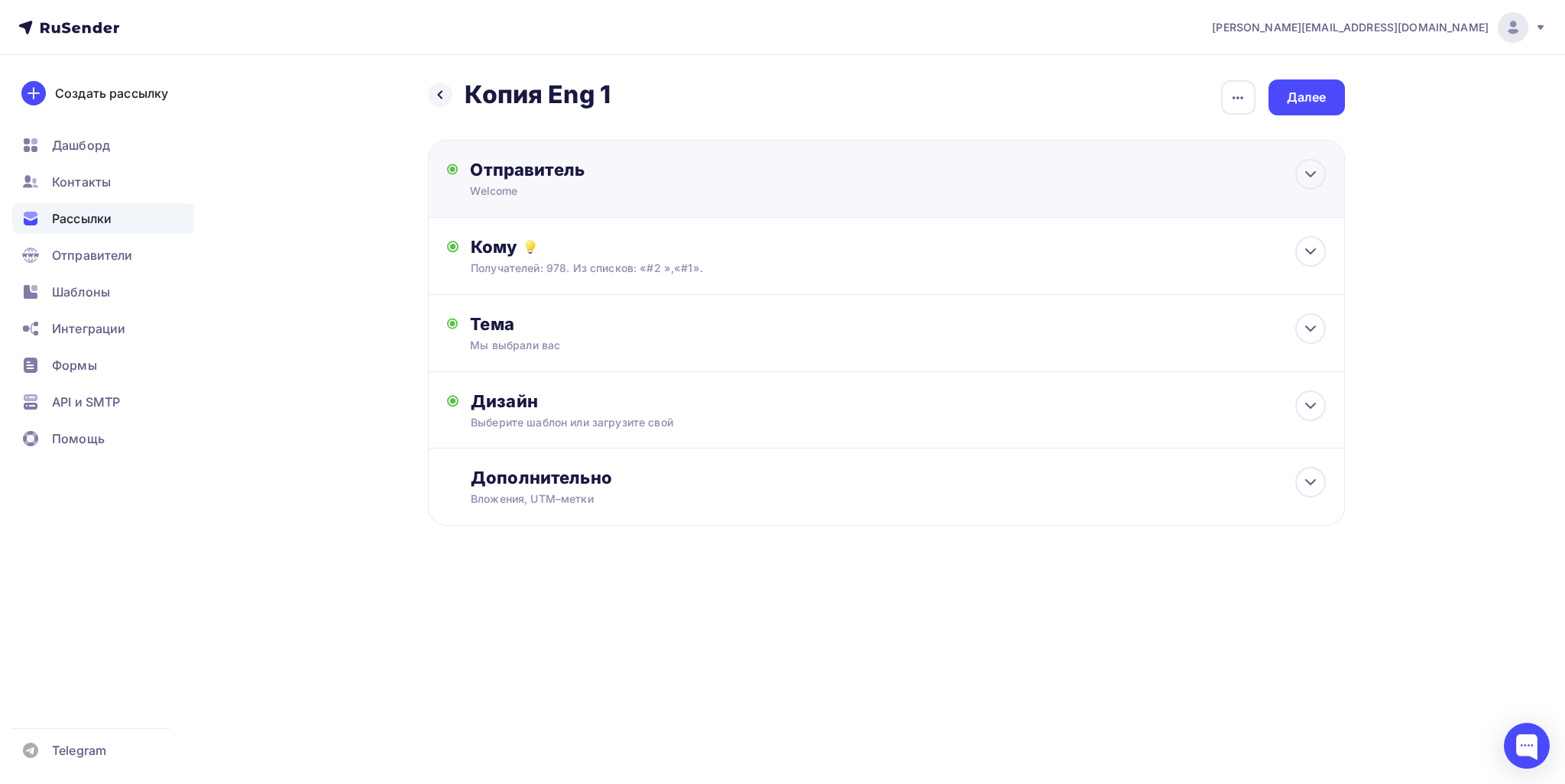
click at [520, 186] on div "Welcome" at bounding box center [619, 191] width 298 height 16
type input "Welcome"
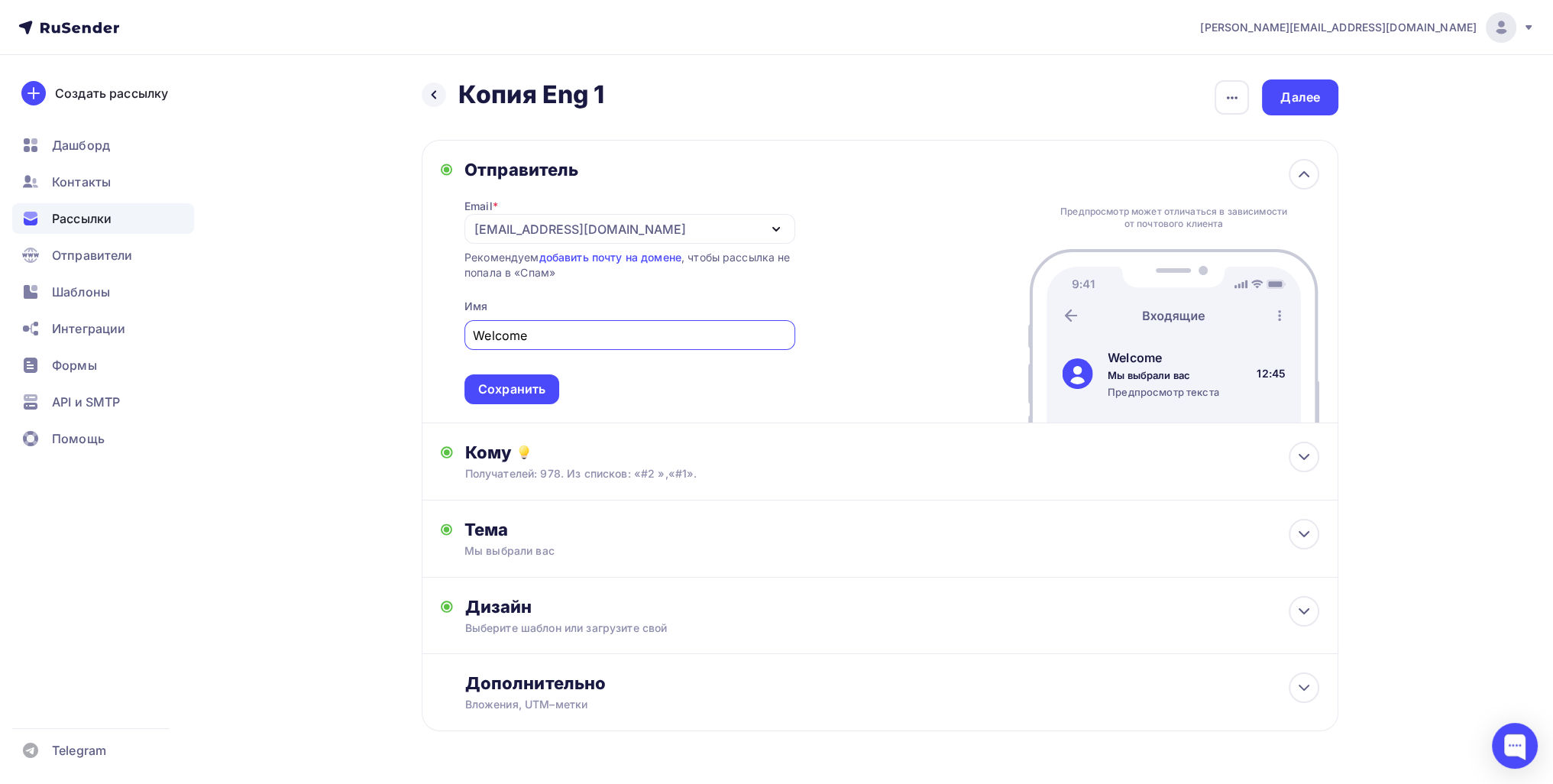
click at [558, 221] on div "info@19ppu.ru" at bounding box center [580, 230] width 212 height 19
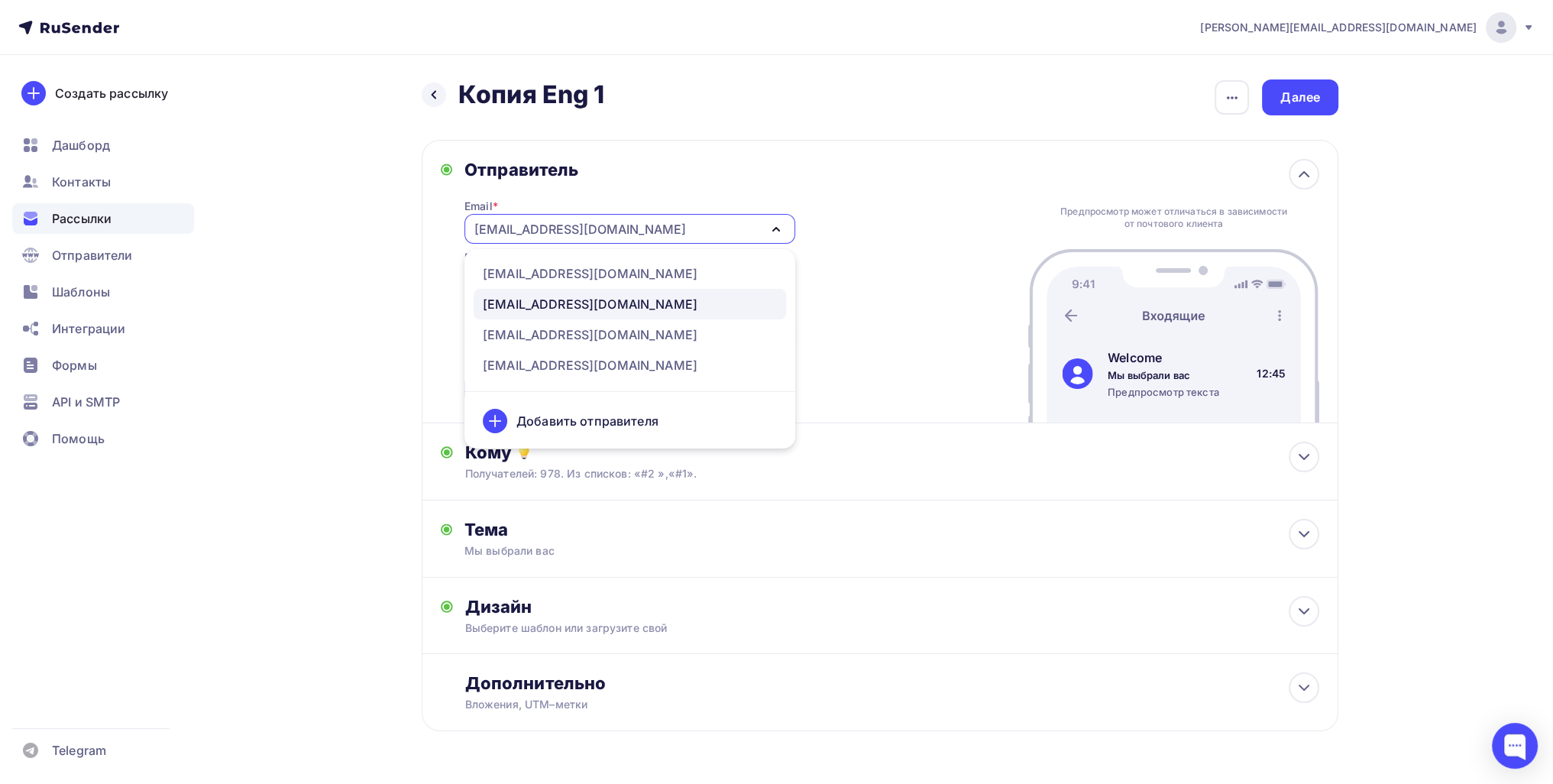
click at [529, 298] on div "info@19ppu.ru" at bounding box center [590, 304] width 215 height 19
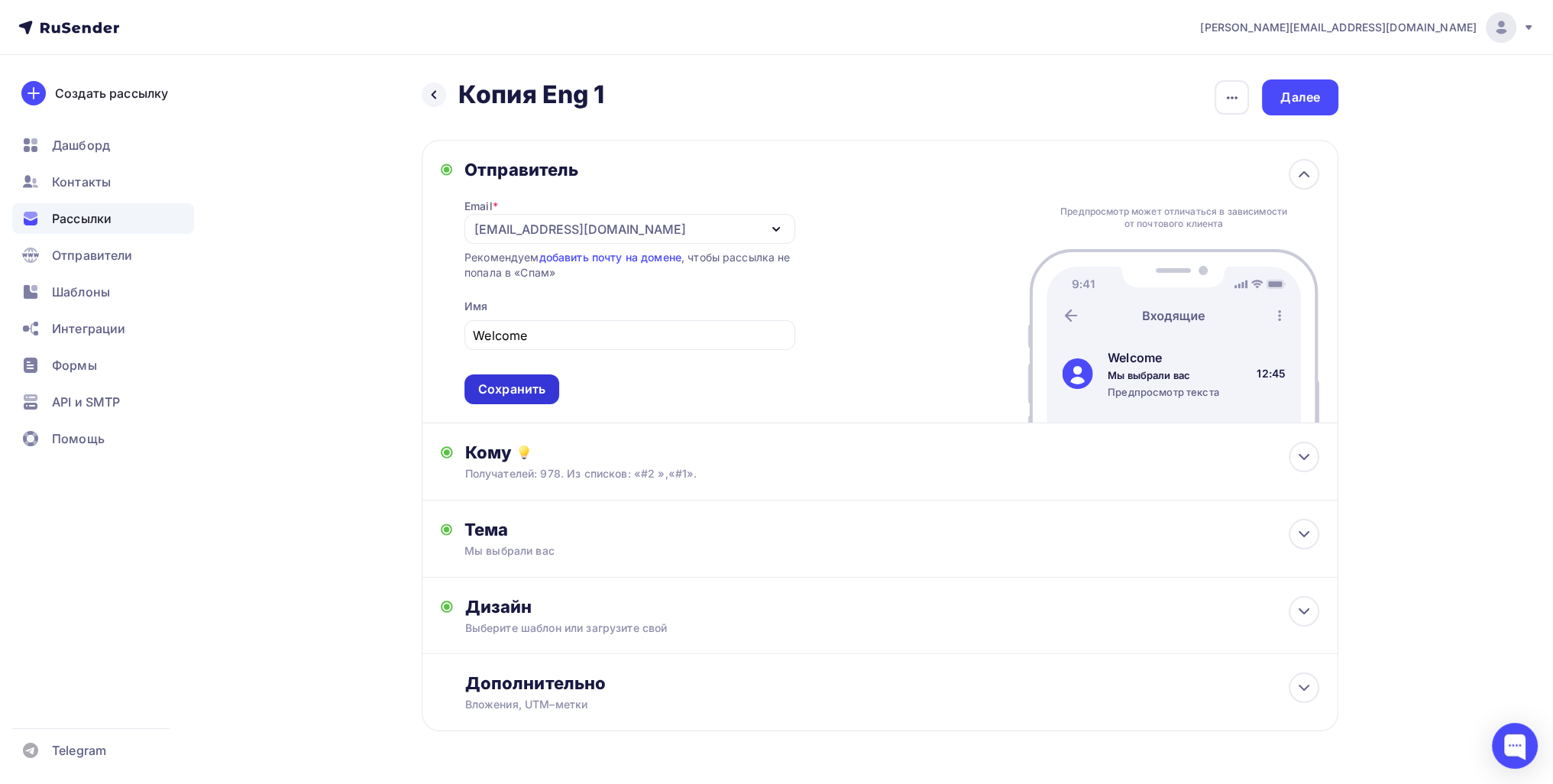
click at [496, 391] on div "Сохранить" at bounding box center [512, 389] width 67 height 18
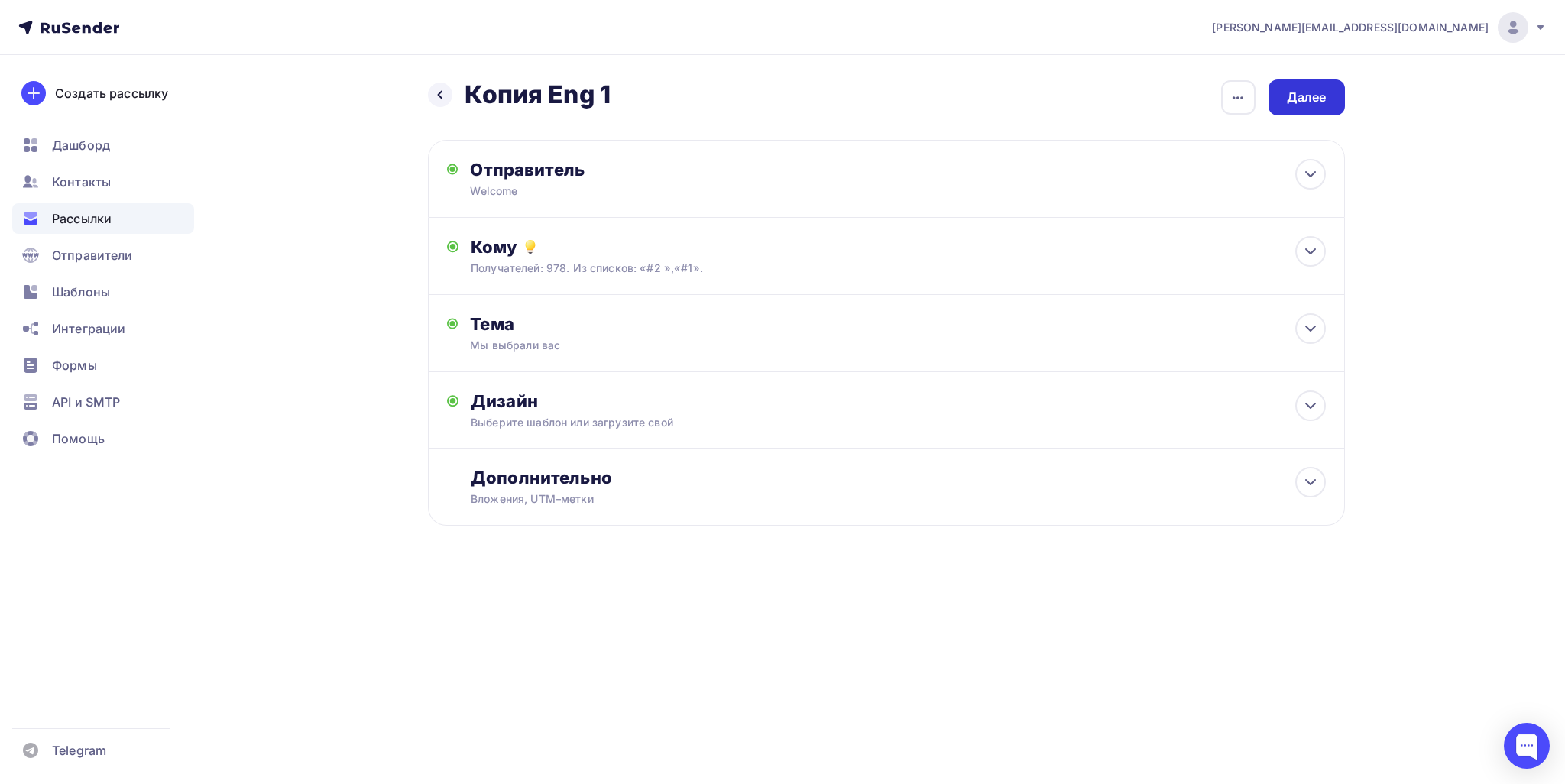
click at [1308, 89] on div "Далее" at bounding box center [1307, 97] width 40 height 18
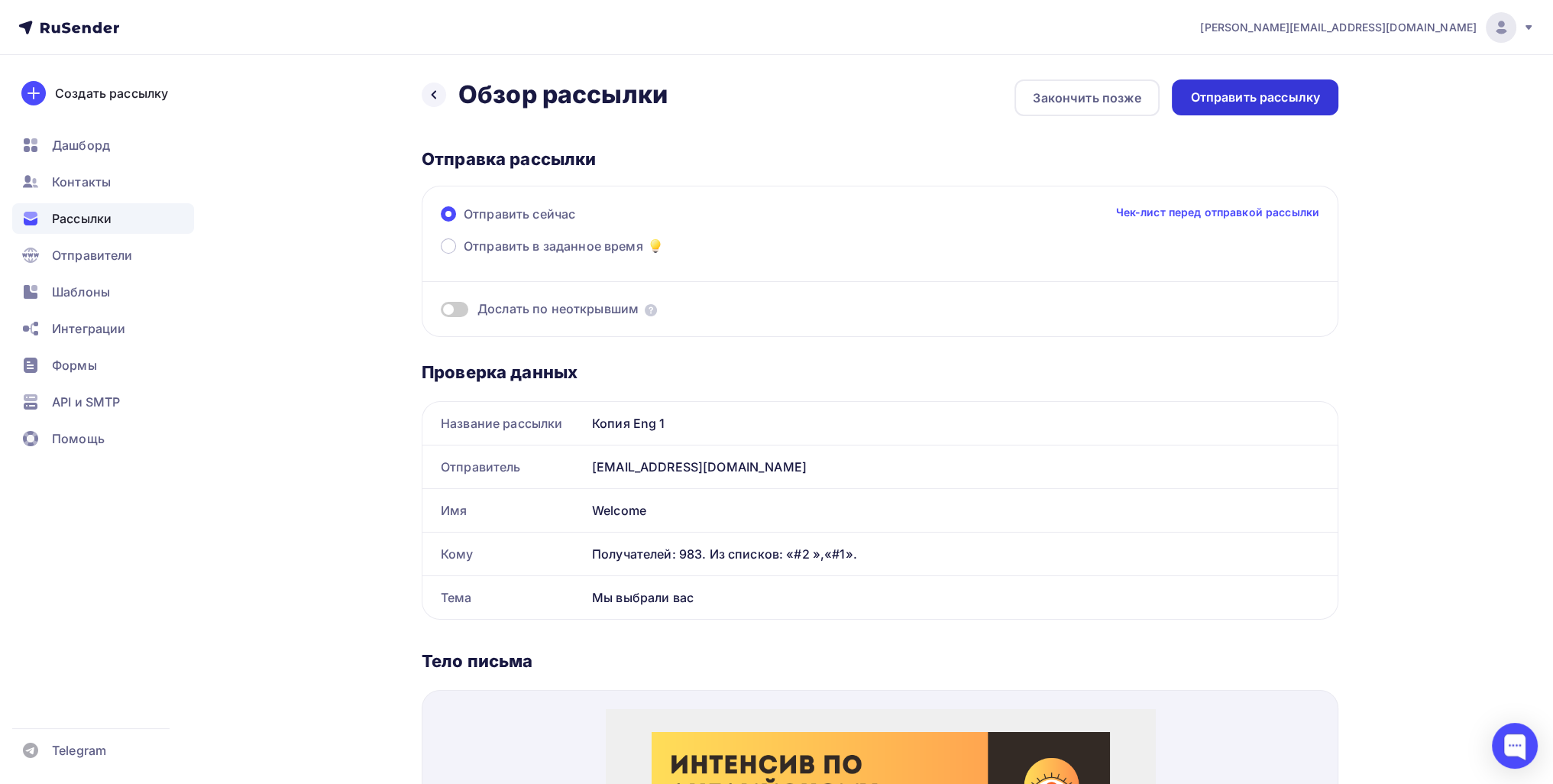
click at [1307, 89] on div "Отправить рассылку" at bounding box center [1254, 97] width 130 height 18
